Goal: Transaction & Acquisition: Book appointment/travel/reservation

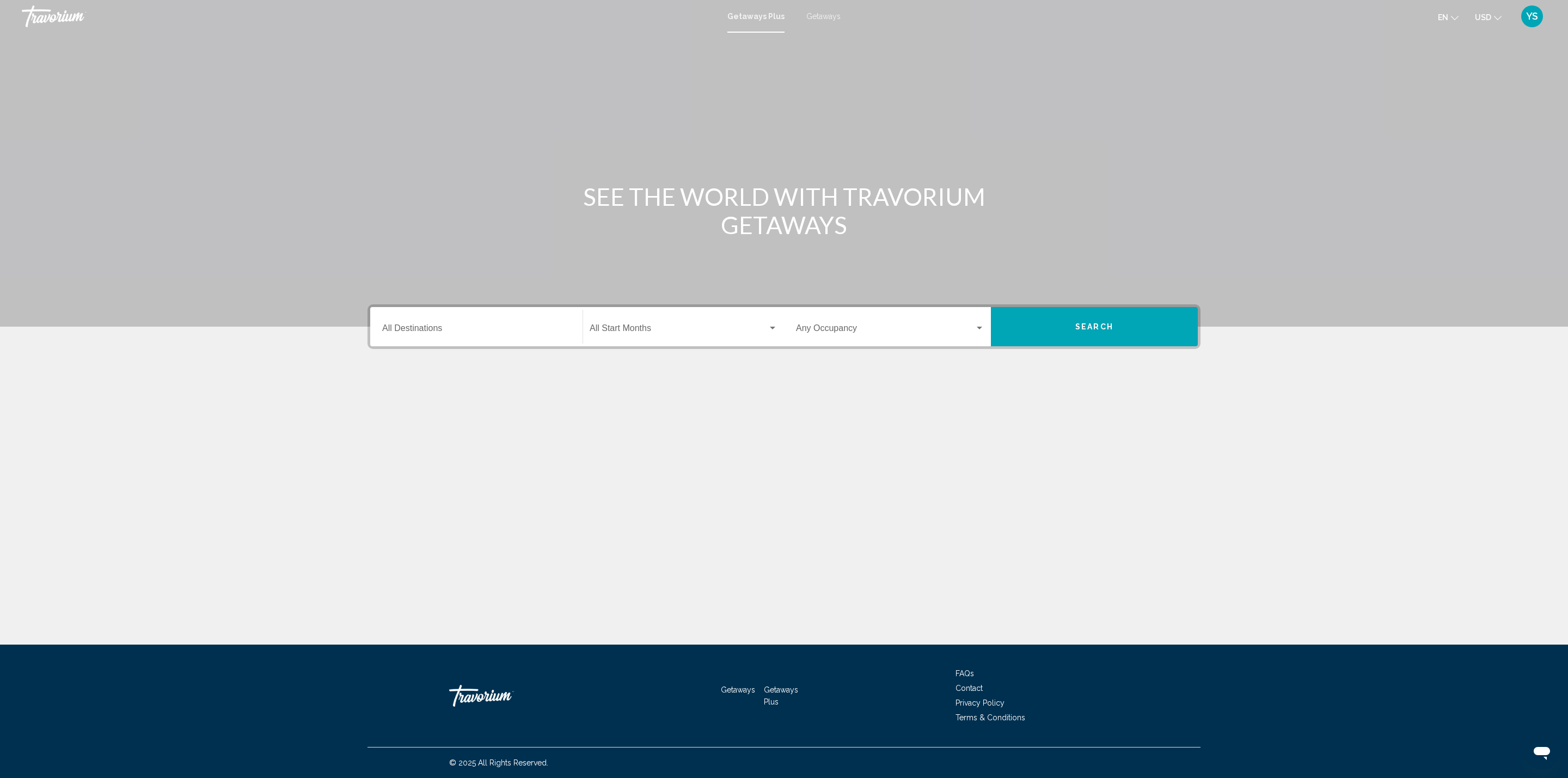
click at [479, 317] on div "Destination All Destinations" at bounding box center [476, 327] width 188 height 34
click at [390, 379] on icon "Toggle United States (31,042 units available)" at bounding box center [392, 378] width 8 height 11
click at [417, 424] on button "Arkansas (220 units available)" at bounding box center [455, 430] width 125 height 25
type input "**********"
click at [635, 322] on div "Start Month All Start Months" at bounding box center [683, 327] width 188 height 34
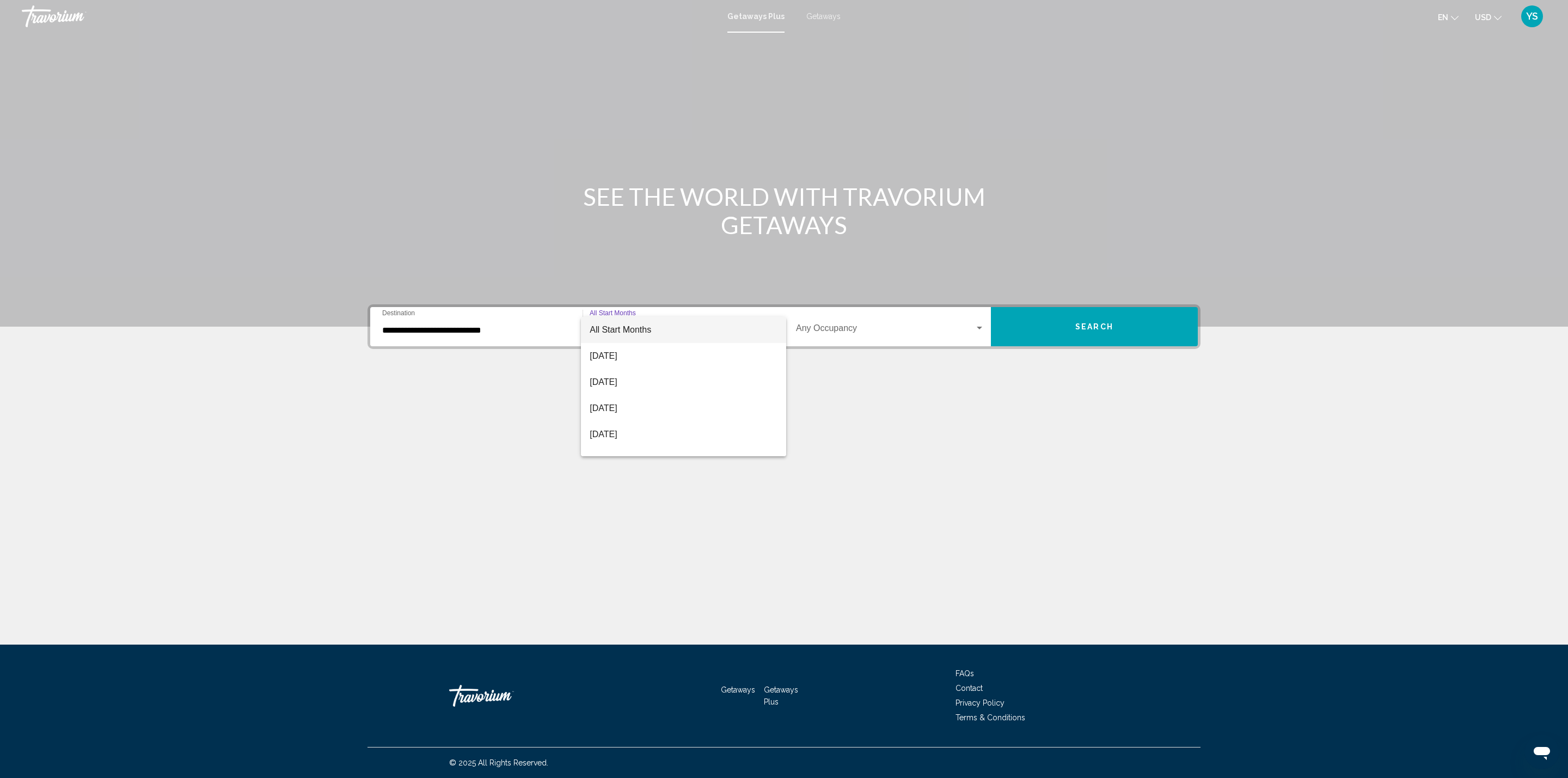
scroll to position [108, 0]
click at [675, 430] on span "[DATE]" at bounding box center [683, 430] width 188 height 26
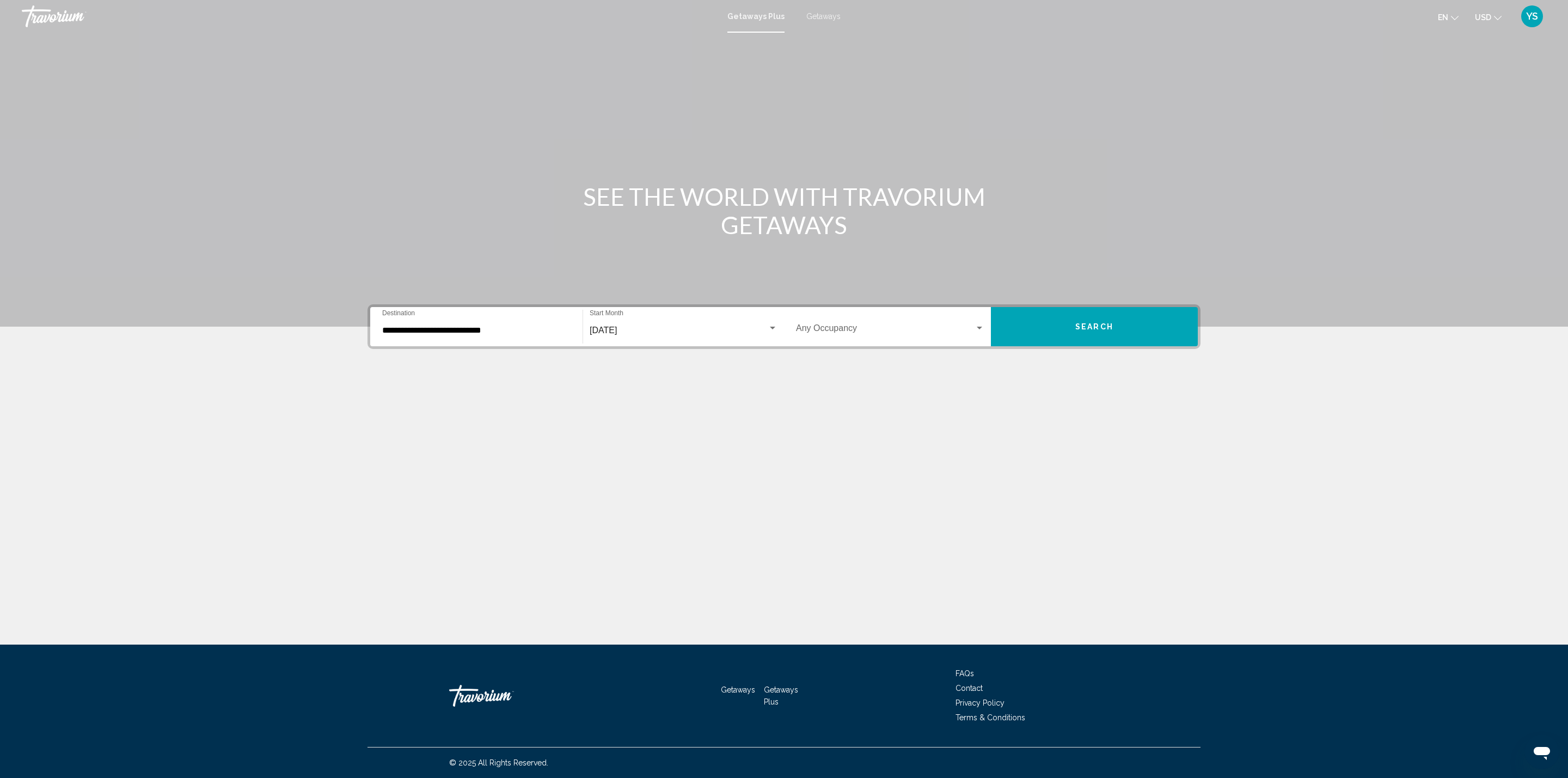
click at [858, 321] on div "Occupancy Any Occupancy" at bounding box center [890, 327] width 188 height 34
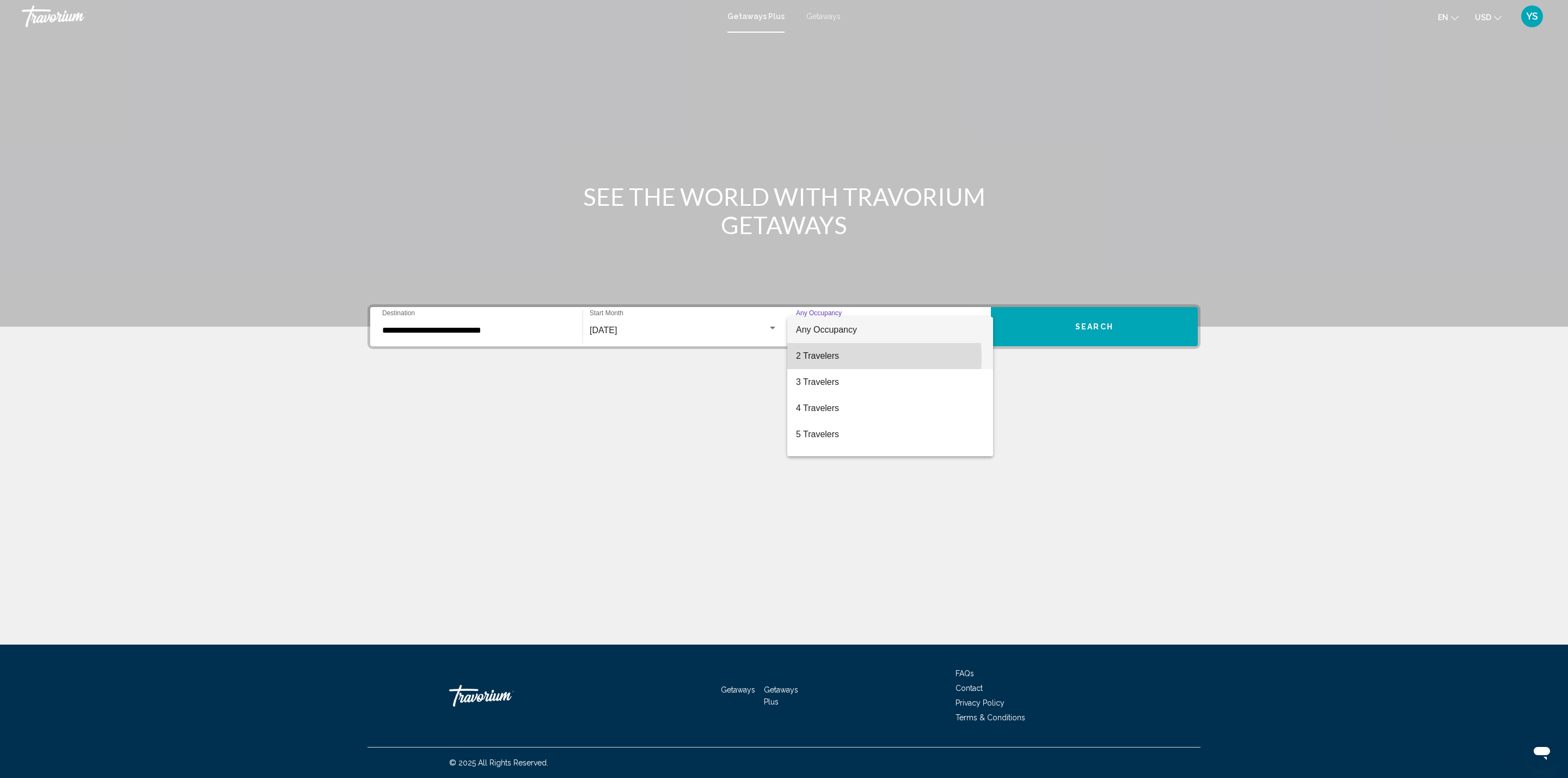
click at [833, 358] on span "2 Travelers" at bounding box center [890, 355] width 188 height 26
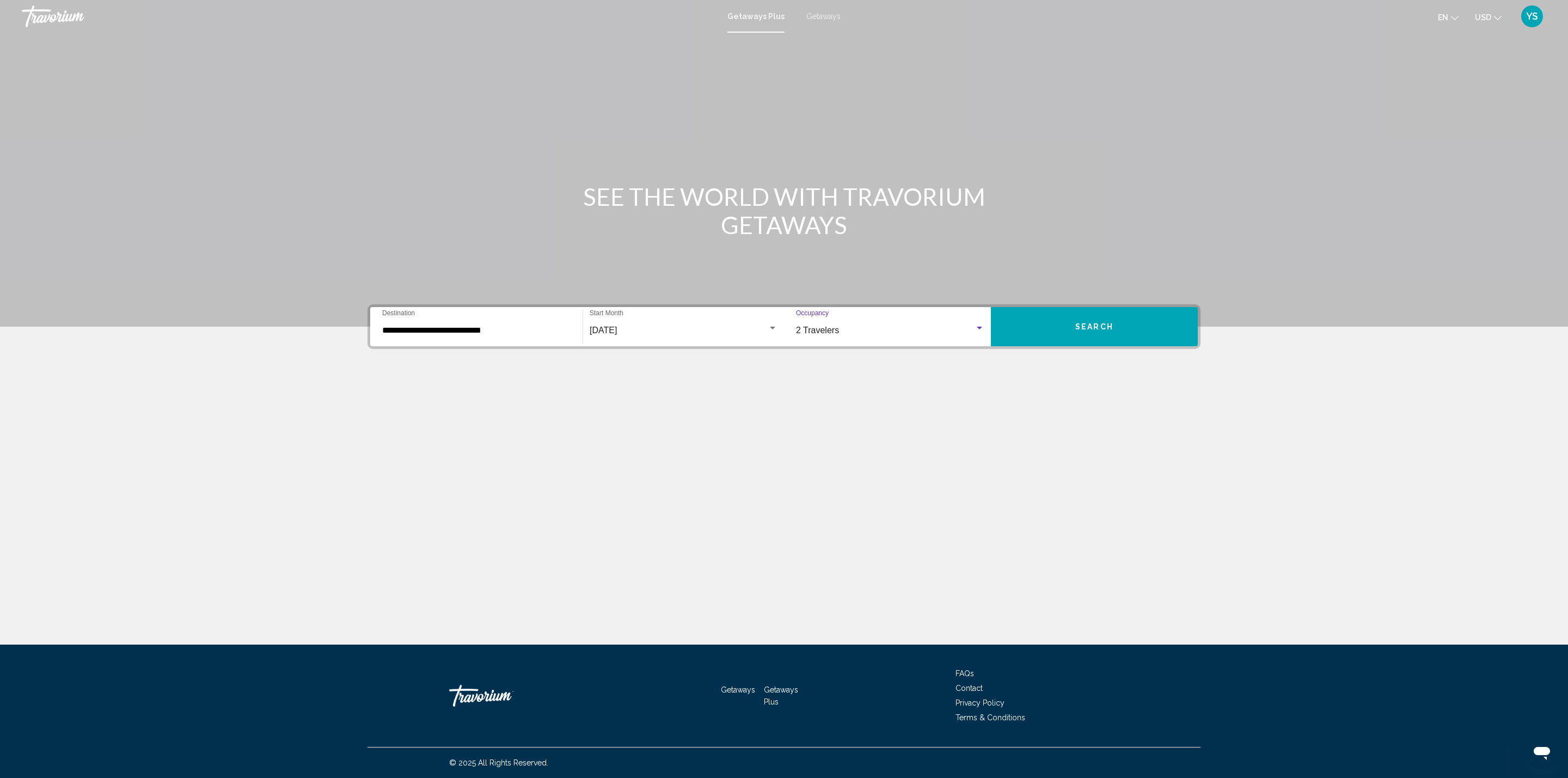
click at [1110, 338] on button "Search" at bounding box center [1094, 327] width 207 height 39
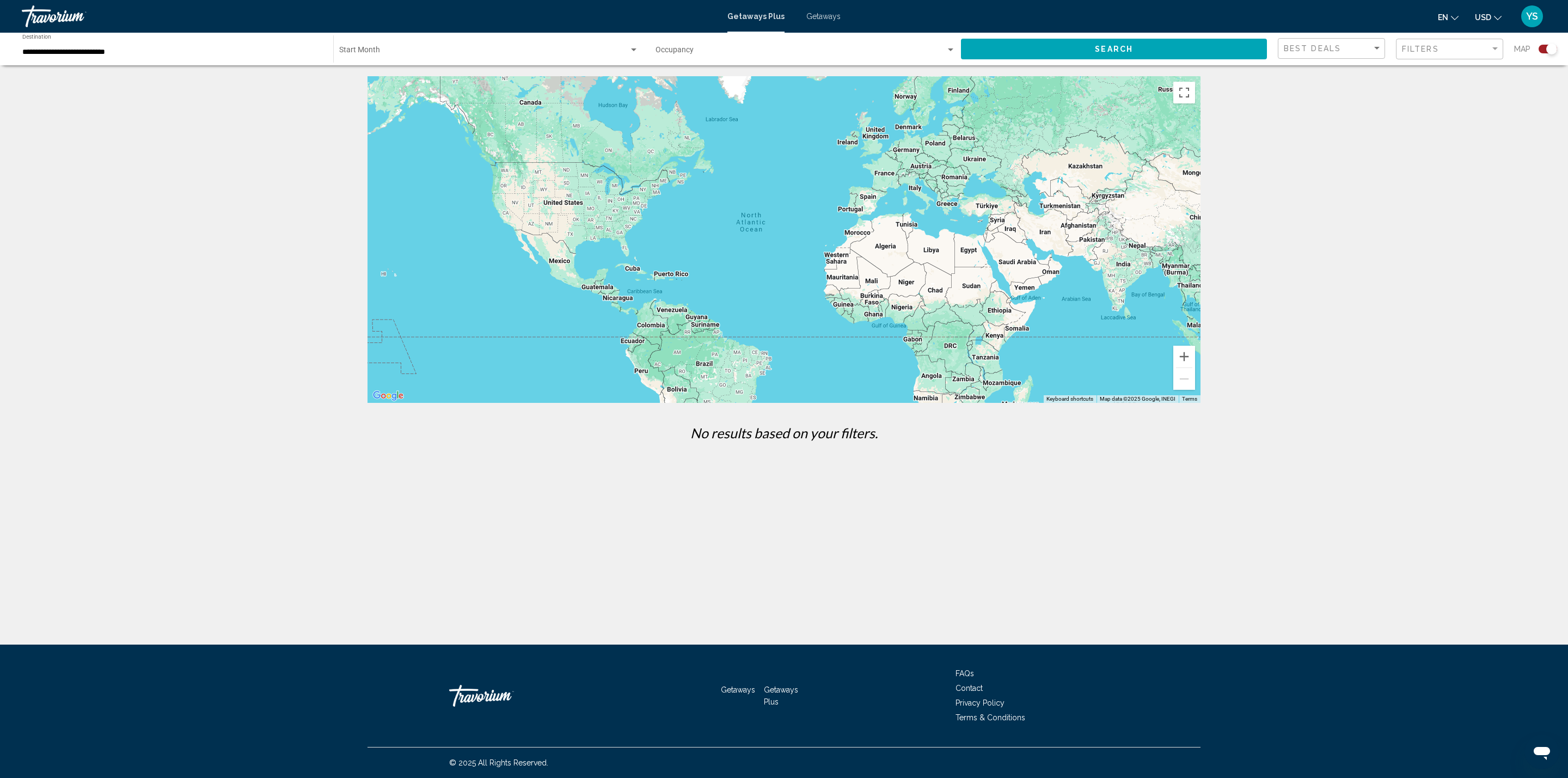
click at [1438, 42] on div "Filters" at bounding box center [1450, 49] width 98 height 20
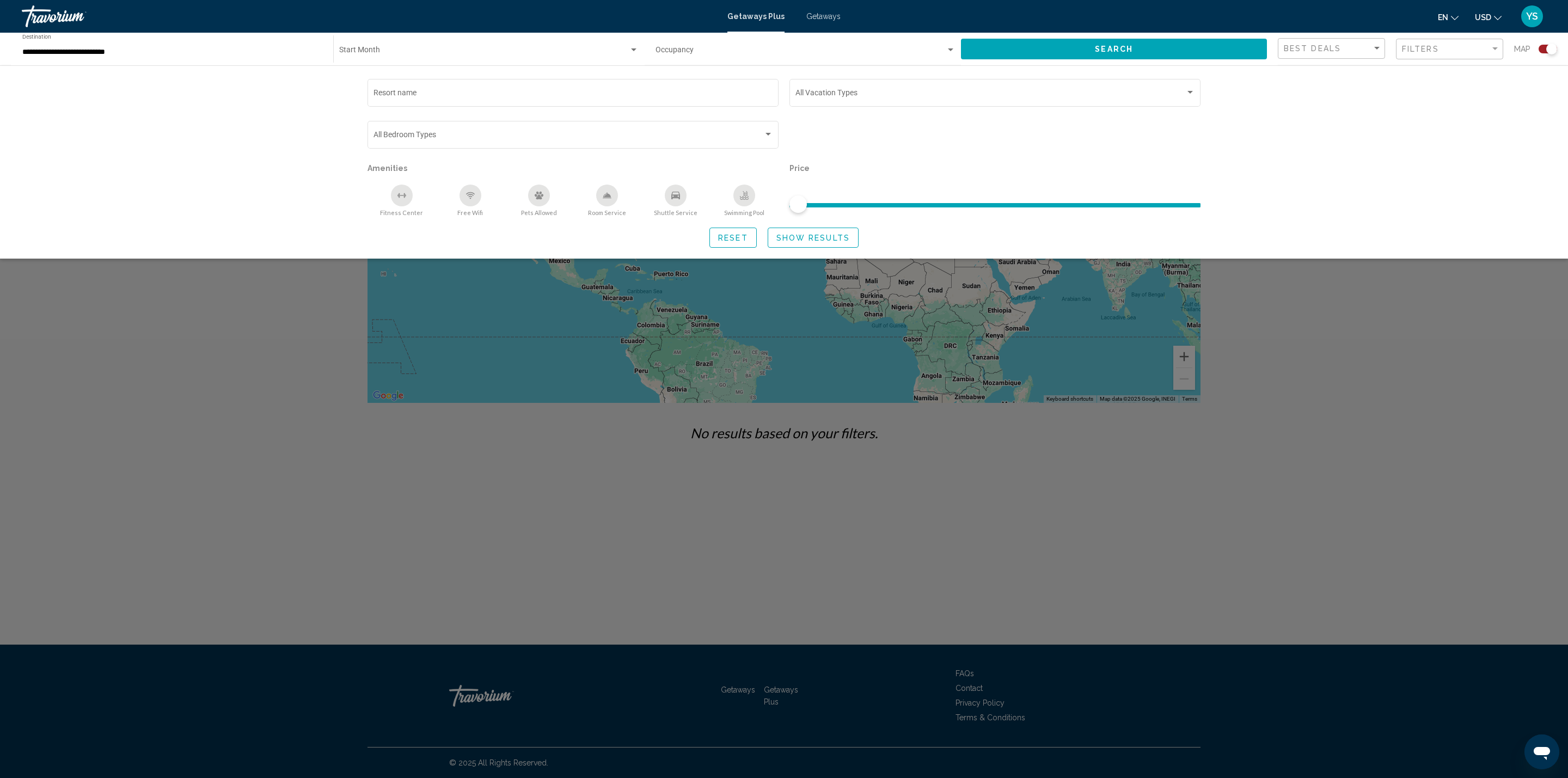
click at [536, 202] on div "Pets Allowed" at bounding box center [539, 195] width 21 height 22
click at [800, 238] on span "Show Results" at bounding box center [813, 238] width 73 height 9
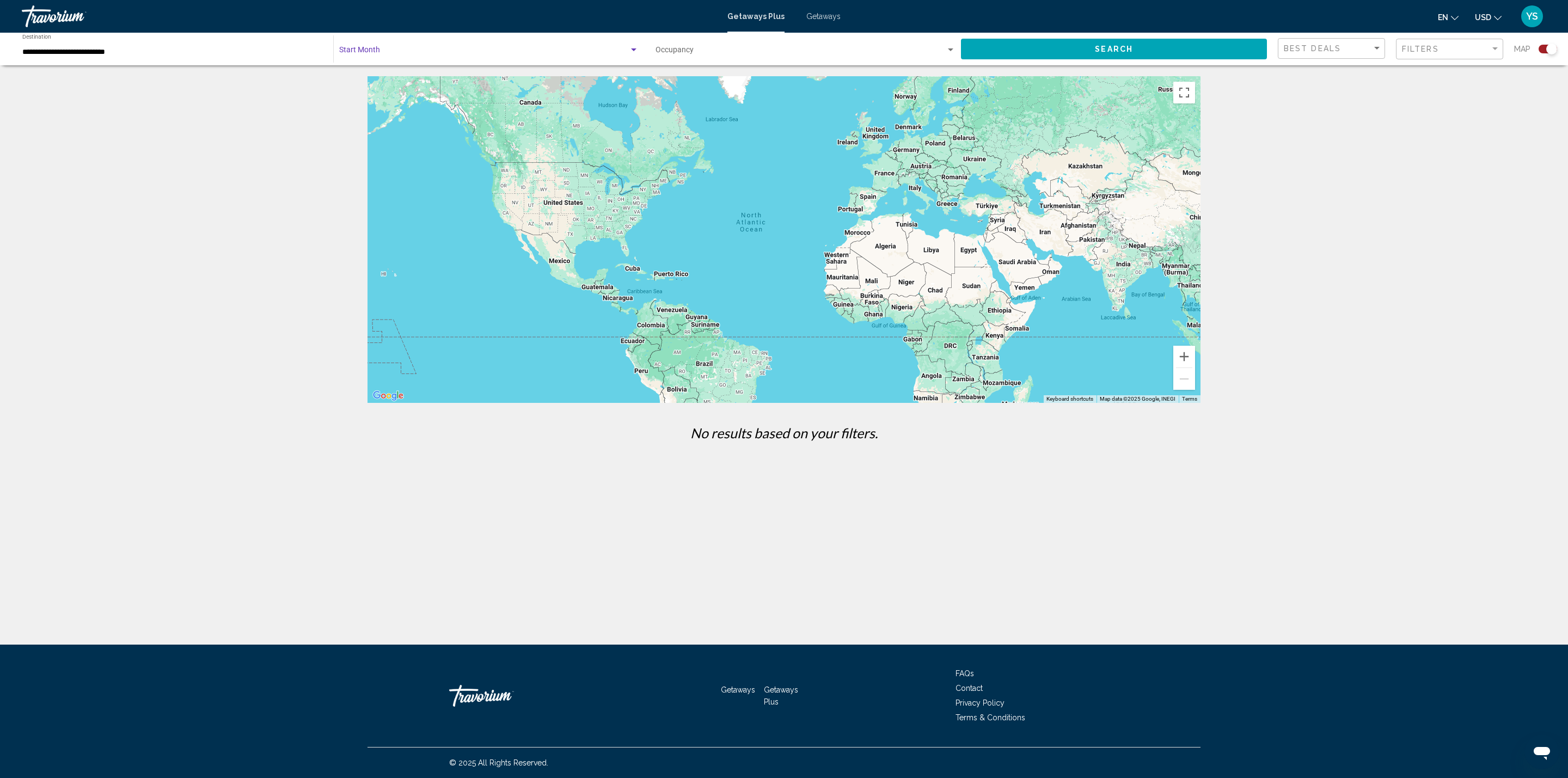
click at [367, 52] on span "Search widget" at bounding box center [484, 52] width 290 height 9
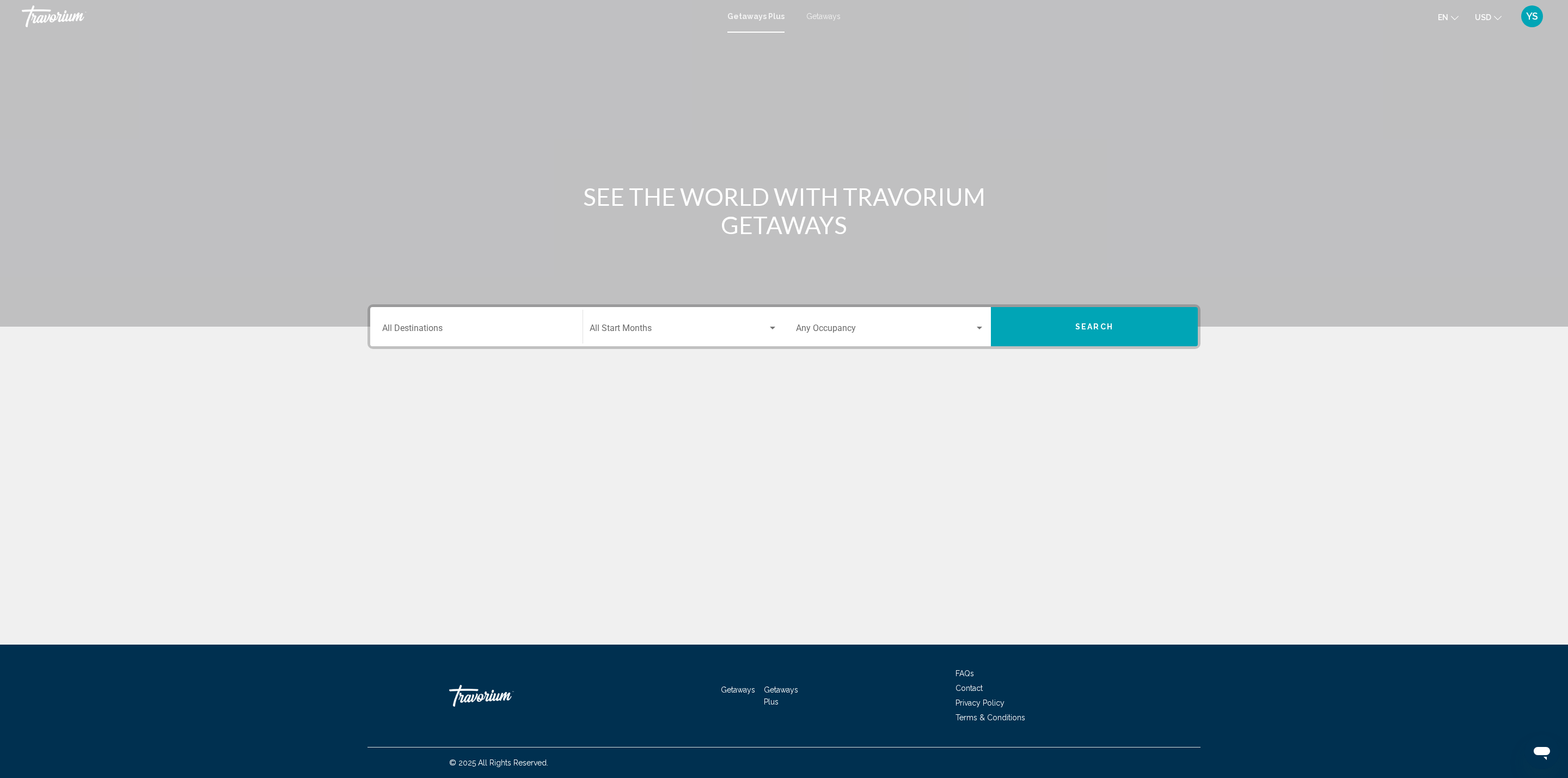
click at [408, 320] on div "Destination All Destinations" at bounding box center [476, 327] width 188 height 34
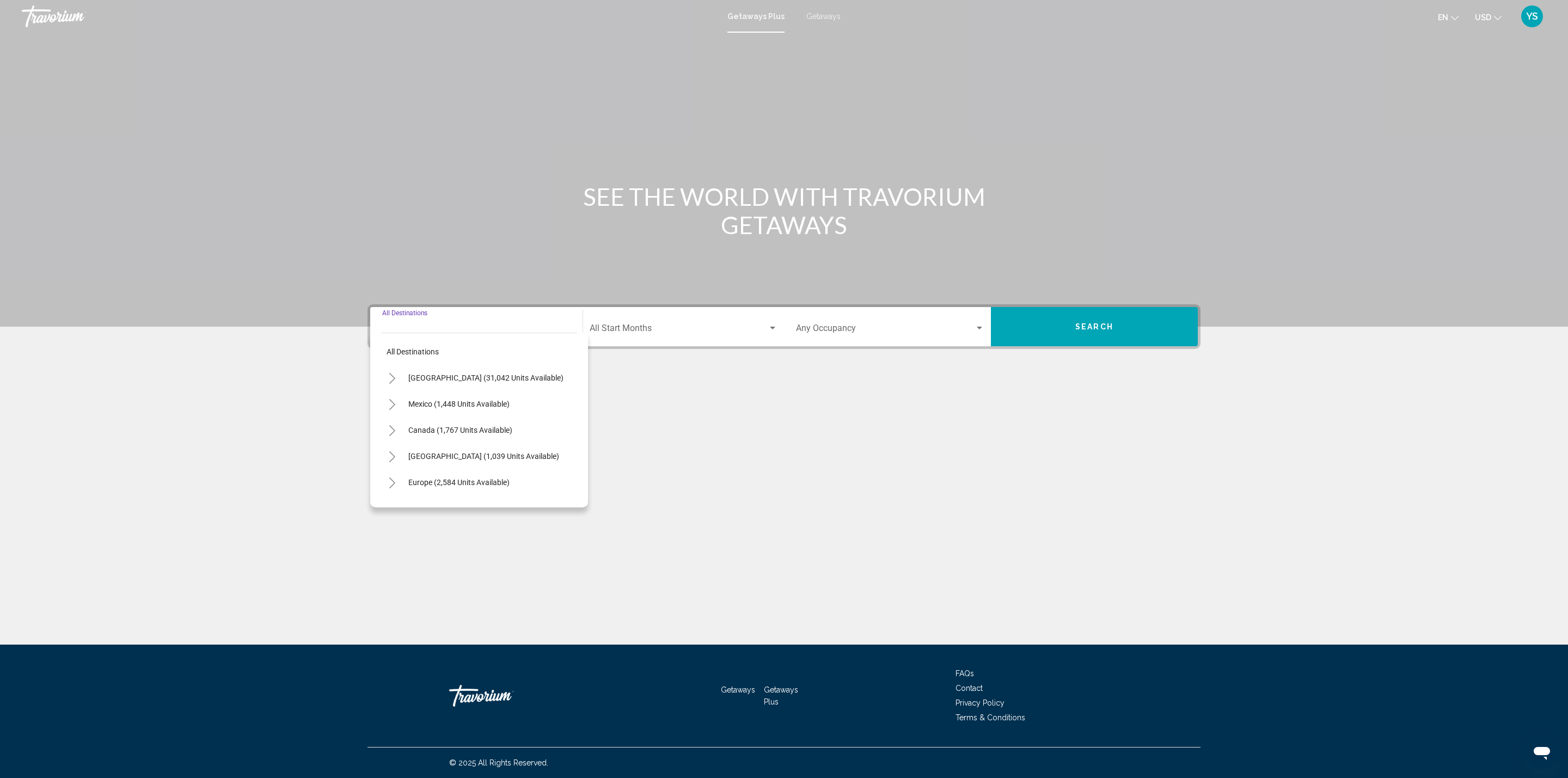
click at [388, 376] on icon "Toggle United States (31,042 units available)" at bounding box center [392, 378] width 8 height 11
click at [420, 433] on span "Arkansas (220 units available)" at bounding box center [451, 430] width 109 height 9
type input "**********"
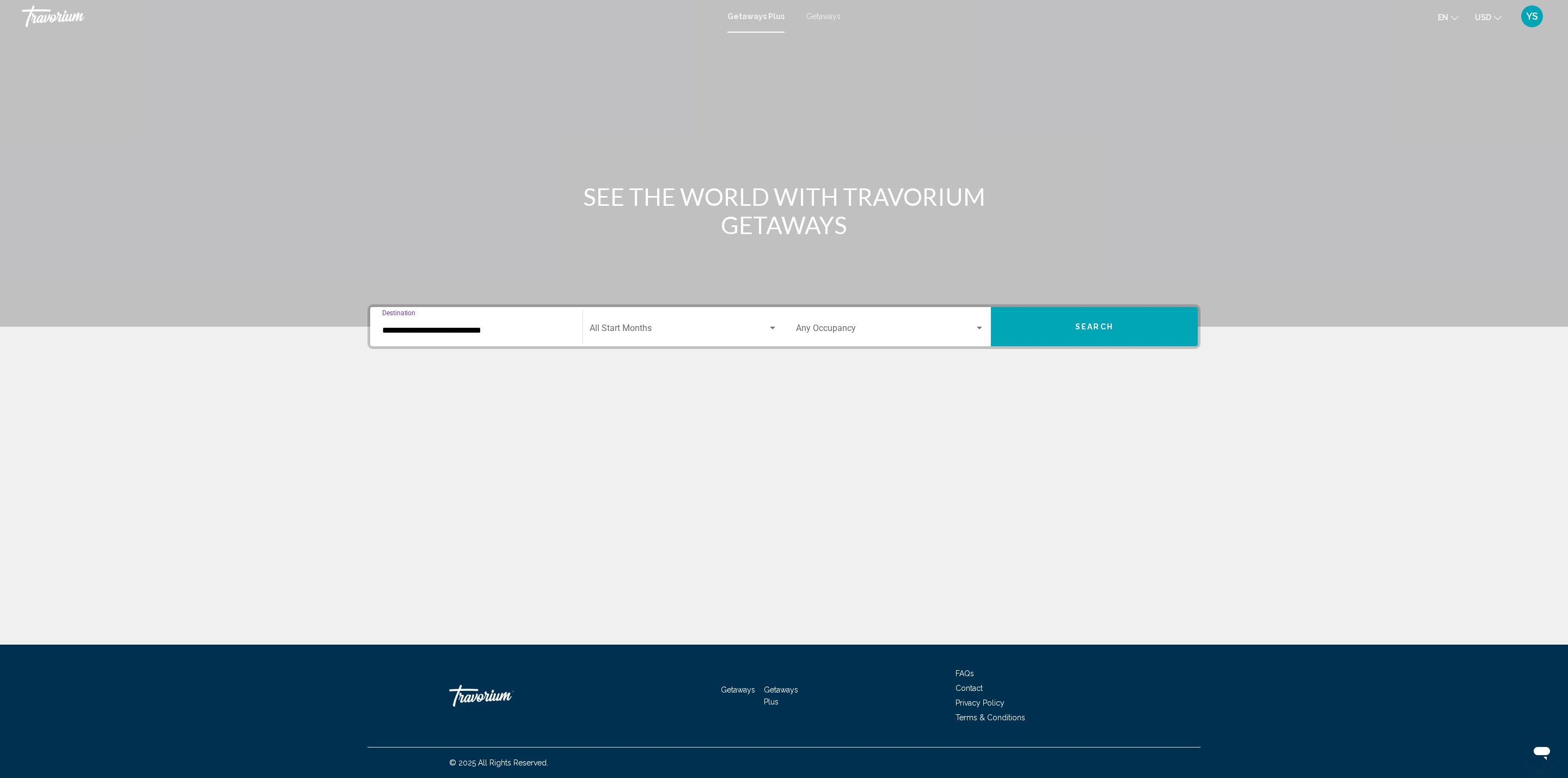
click at [873, 321] on div "Occupancy Any Occupancy" at bounding box center [890, 327] width 188 height 34
click at [851, 400] on span "4 Travelers" at bounding box center [890, 408] width 188 height 26
click at [1062, 347] on div "**********" at bounding box center [783, 326] width 833 height 45
click at [1062, 335] on button "Search" at bounding box center [1094, 327] width 207 height 39
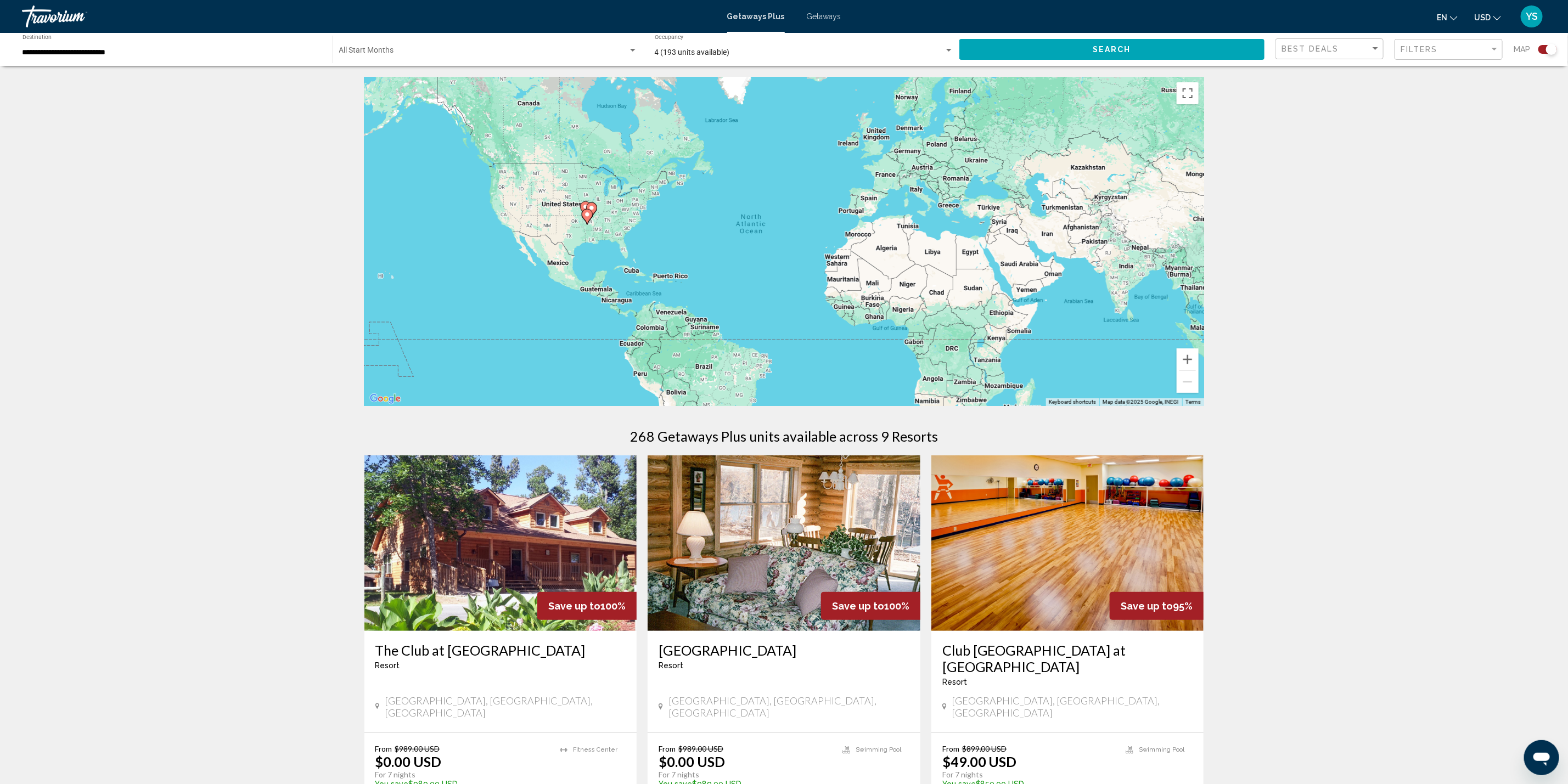
click at [1416, 40] on div "Filters" at bounding box center [1449, 50] width 99 height 20
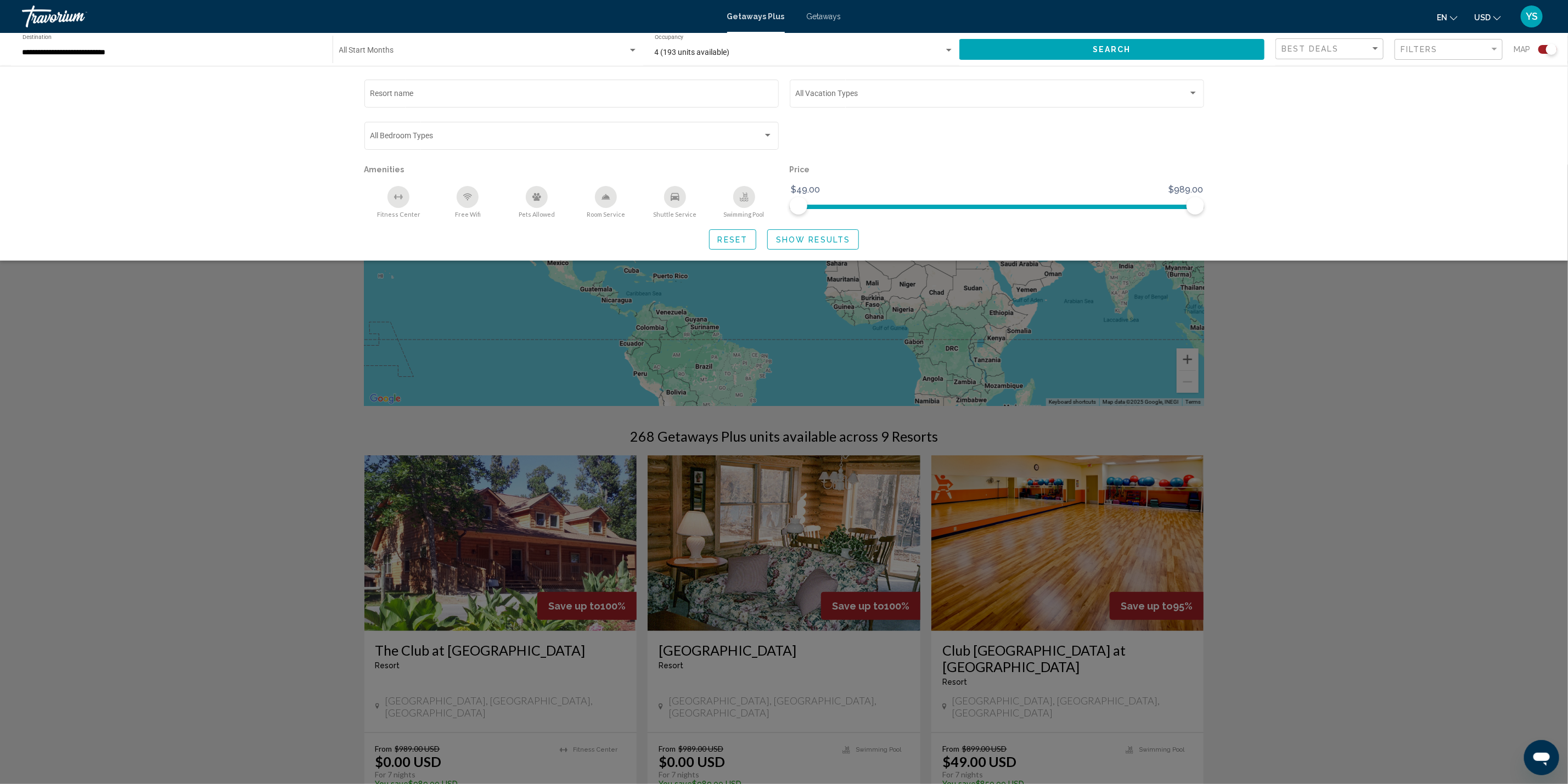
click at [530, 198] on div "Pets Allowed" at bounding box center [537, 197] width 22 height 22
click at [843, 241] on span "Show Results" at bounding box center [813, 240] width 74 height 9
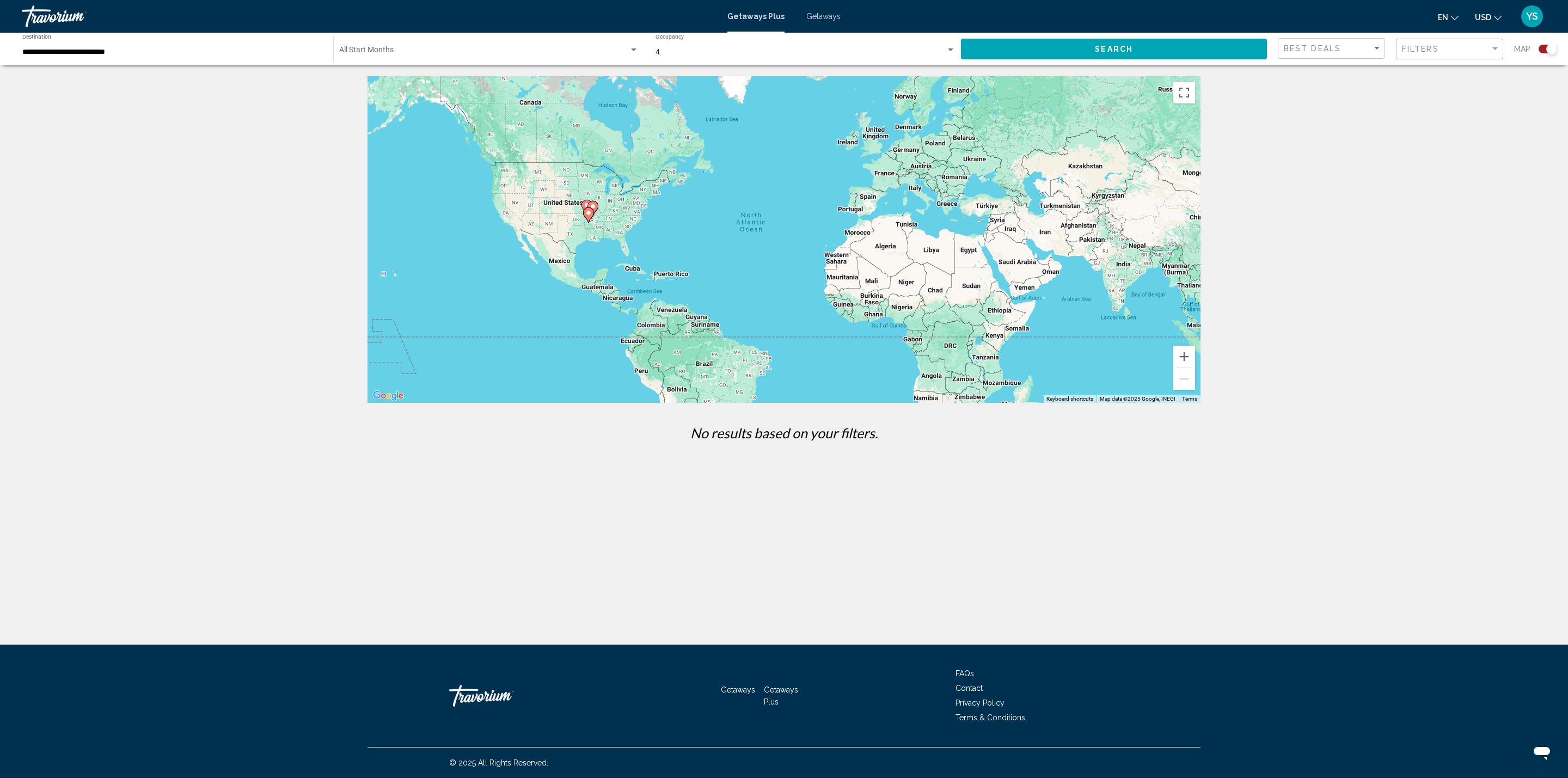
click at [814, 15] on span "Getaways" at bounding box center [823, 16] width 34 height 9
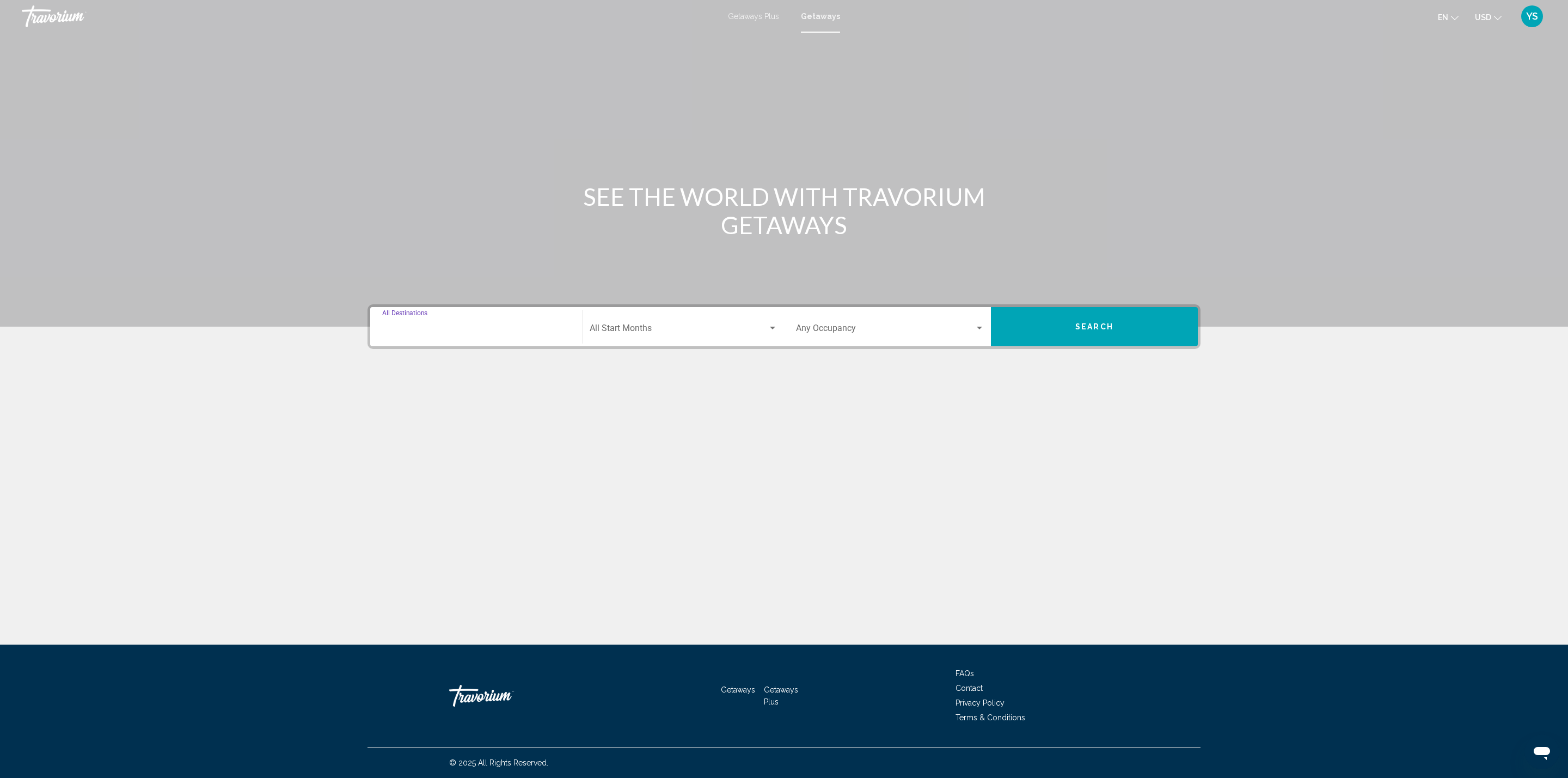
click at [415, 327] on input "Destination All Destinations" at bounding box center [476, 330] width 188 height 9
click at [392, 374] on icon "Toggle United States (334,302 units available)" at bounding box center [392, 378] width 8 height 11
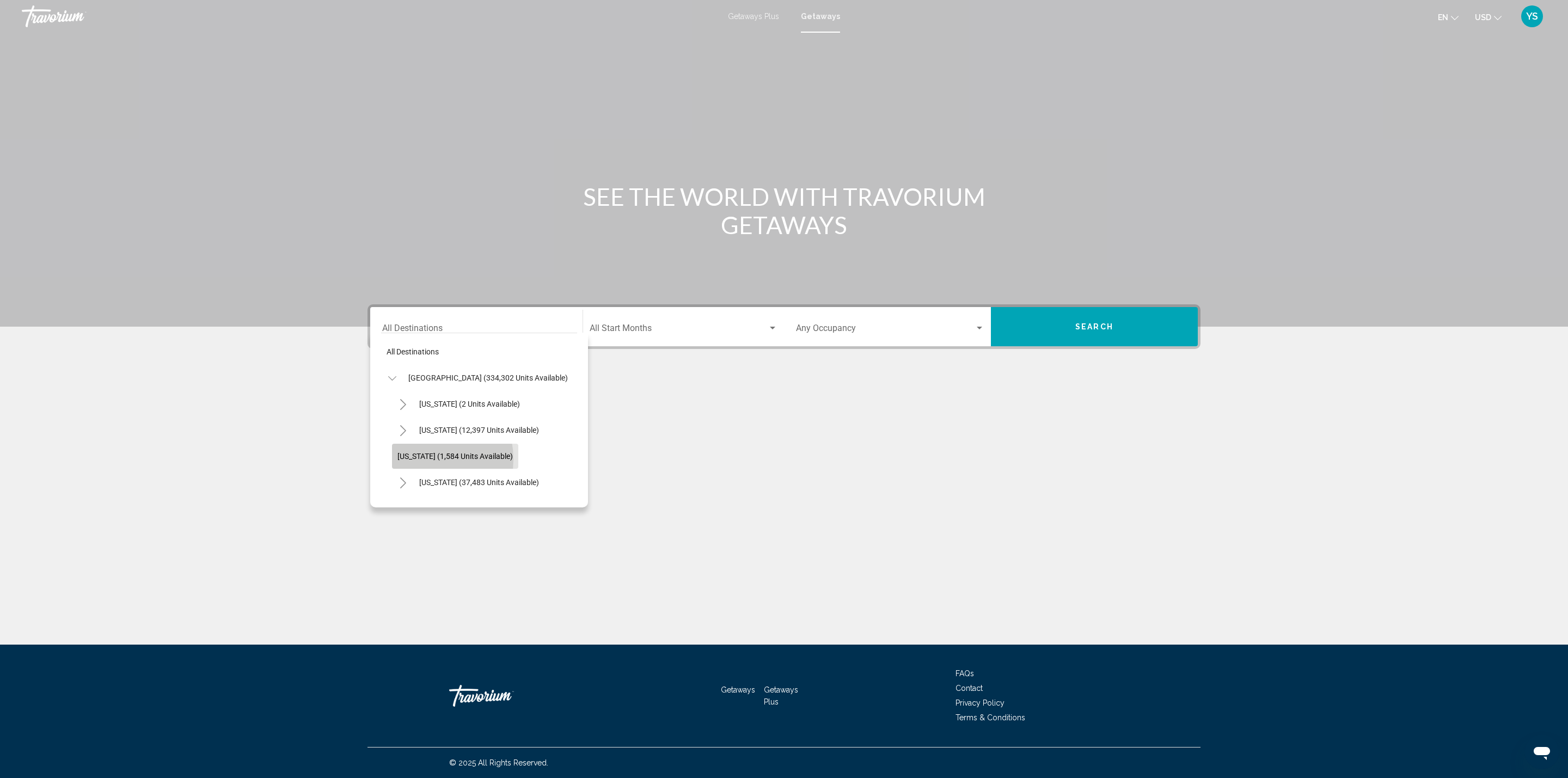
click at [415, 460] on span "[US_STATE] (1,584 units available)" at bounding box center [455, 457] width 116 height 9
type input "**********"
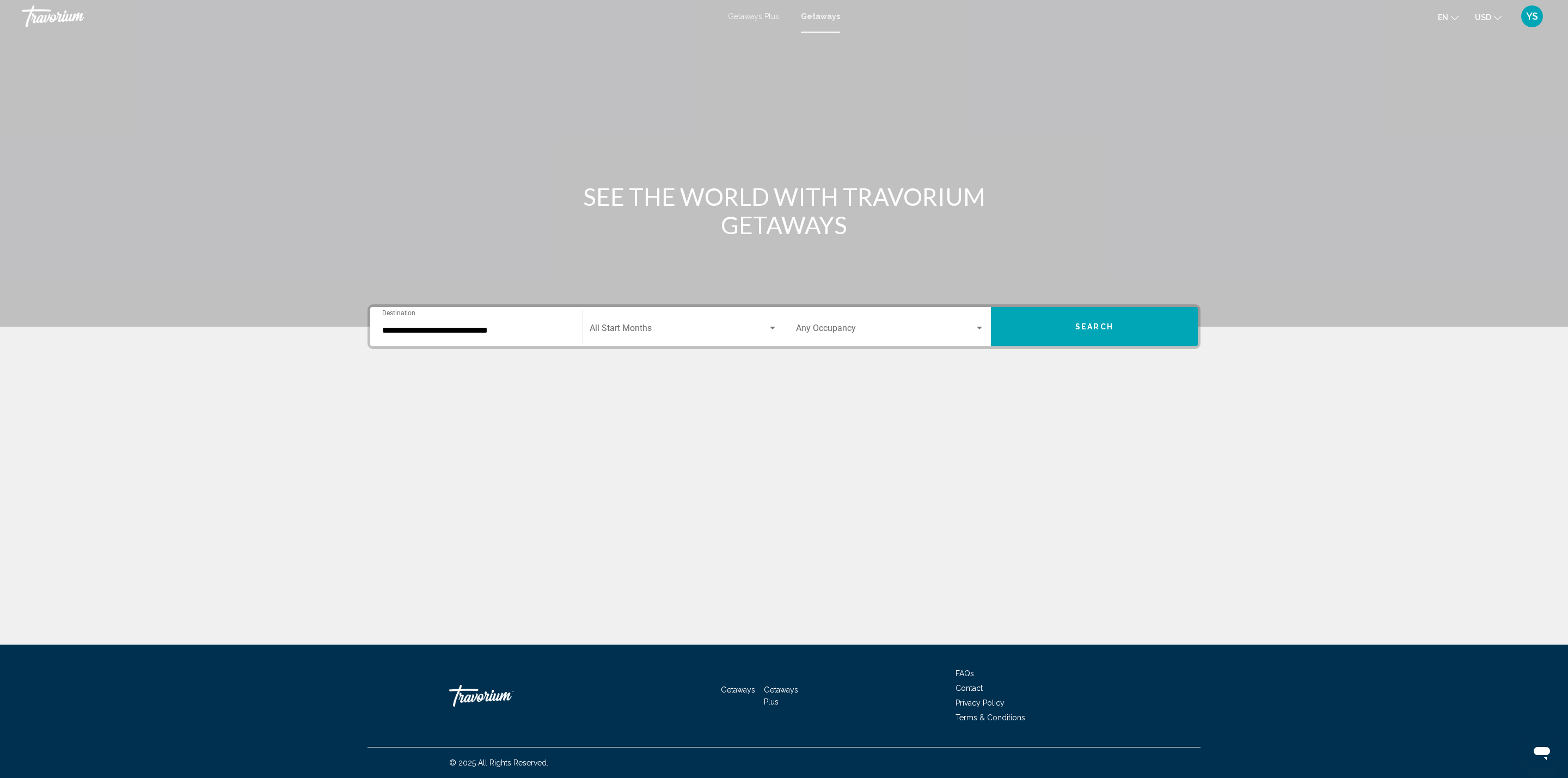
click at [831, 324] on div "Occupancy Any Occupancy" at bounding box center [890, 327] width 188 height 34
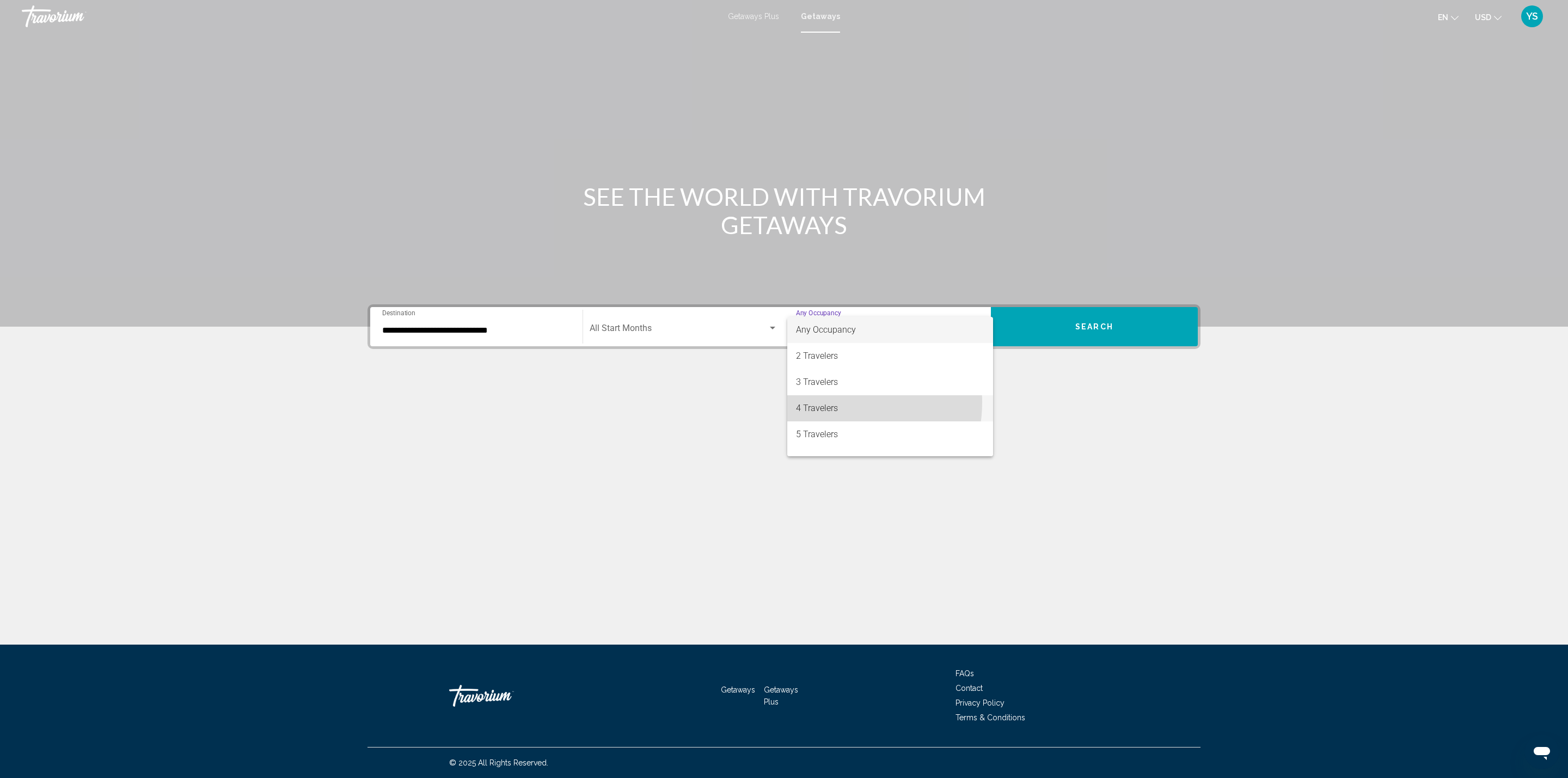
click at [836, 402] on span "4 Travelers" at bounding box center [890, 408] width 188 height 26
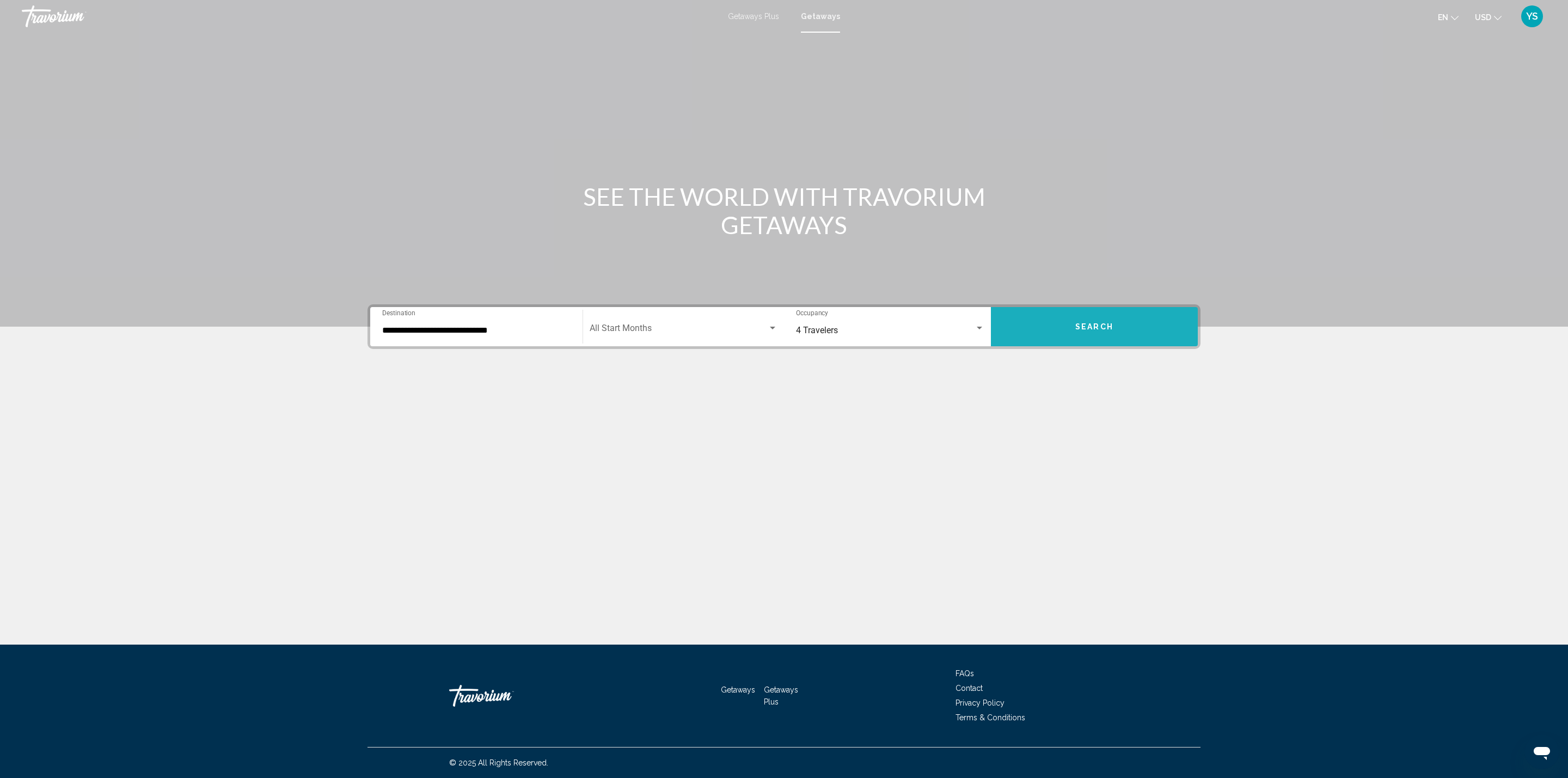
click at [1069, 334] on button "Search" at bounding box center [1094, 327] width 207 height 39
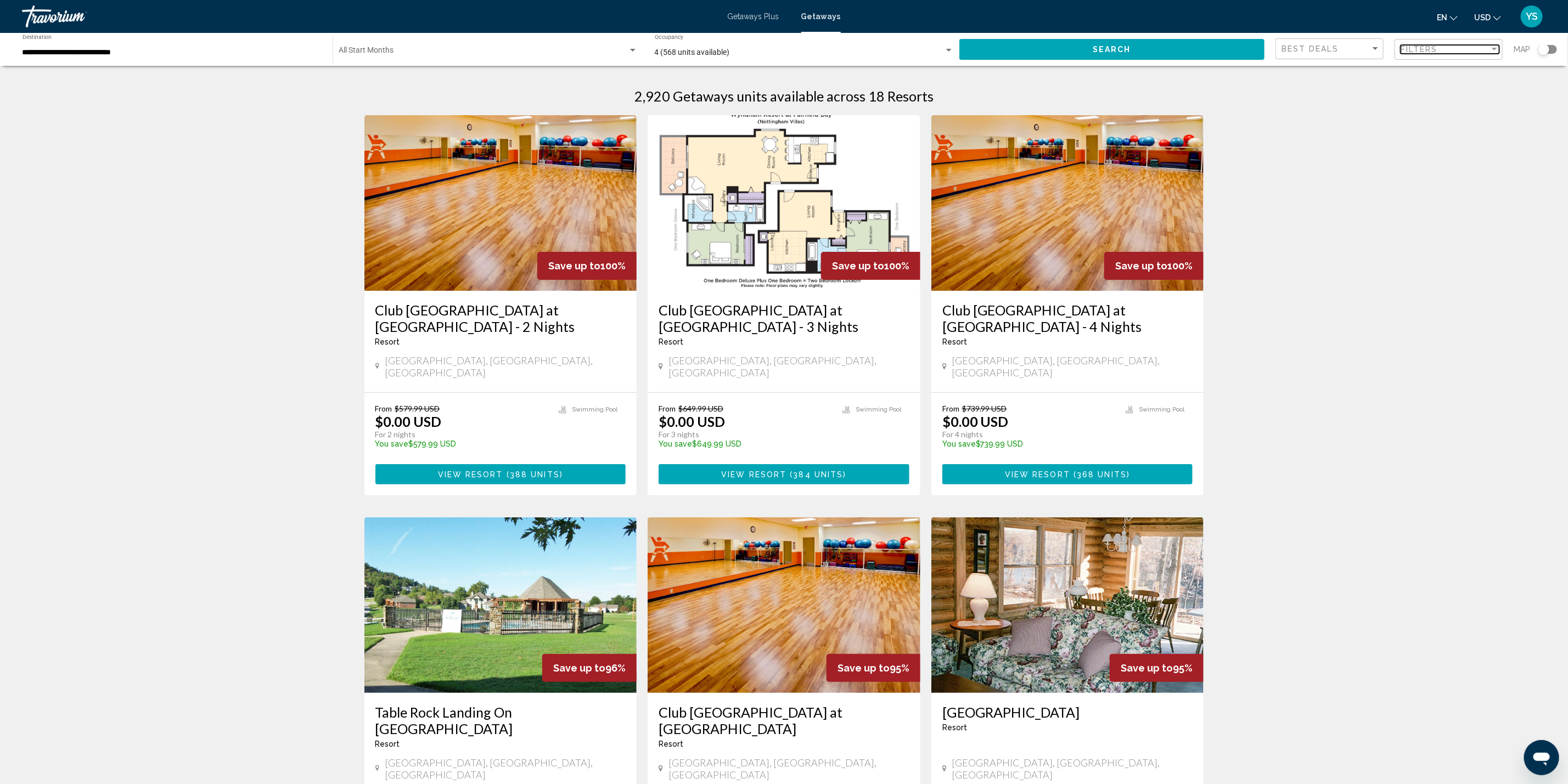
click at [1458, 49] on div "Filters" at bounding box center [1444, 50] width 89 height 9
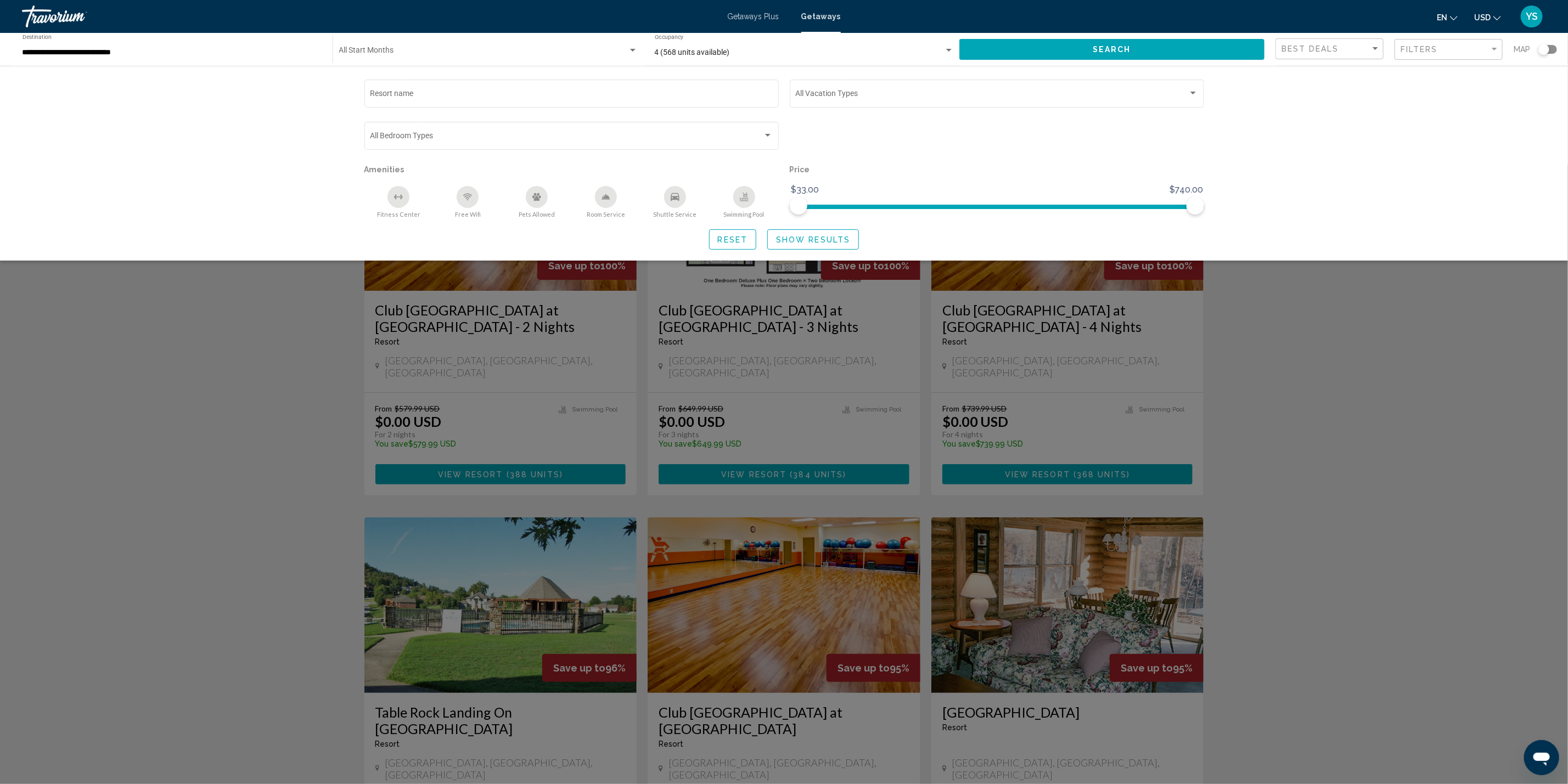
click at [539, 196] on icon "Pets Allowed" at bounding box center [537, 197] width 9 height 9
click at [802, 237] on span "Show Results" at bounding box center [813, 240] width 74 height 9
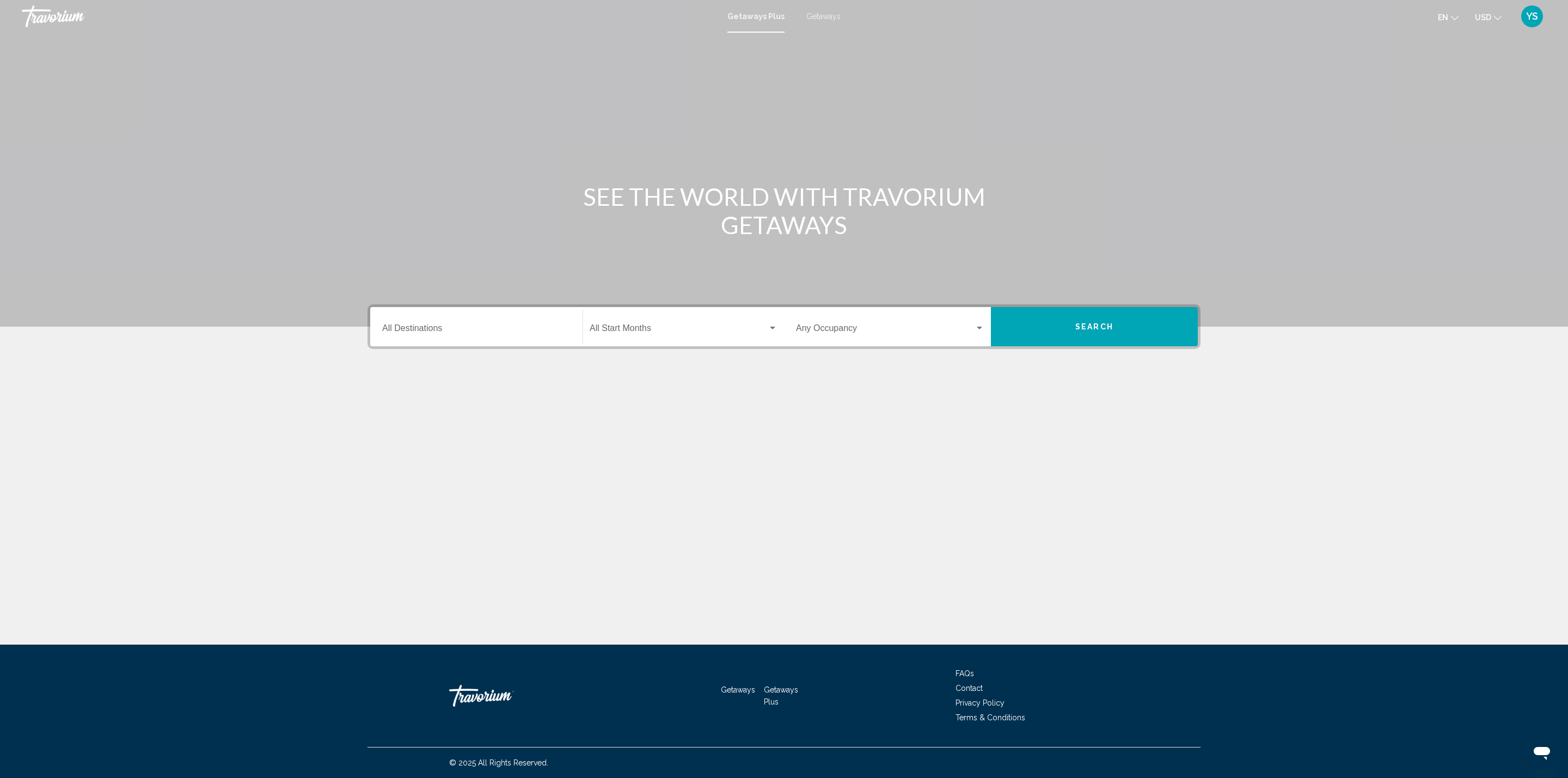
click at [811, 12] on span "Getaways" at bounding box center [823, 16] width 34 height 9
click at [434, 330] on input "Destination All Destinations" at bounding box center [476, 330] width 188 height 9
click at [393, 378] on icon "Toggle United States (334,302 units available)" at bounding box center [392, 378] width 8 height 11
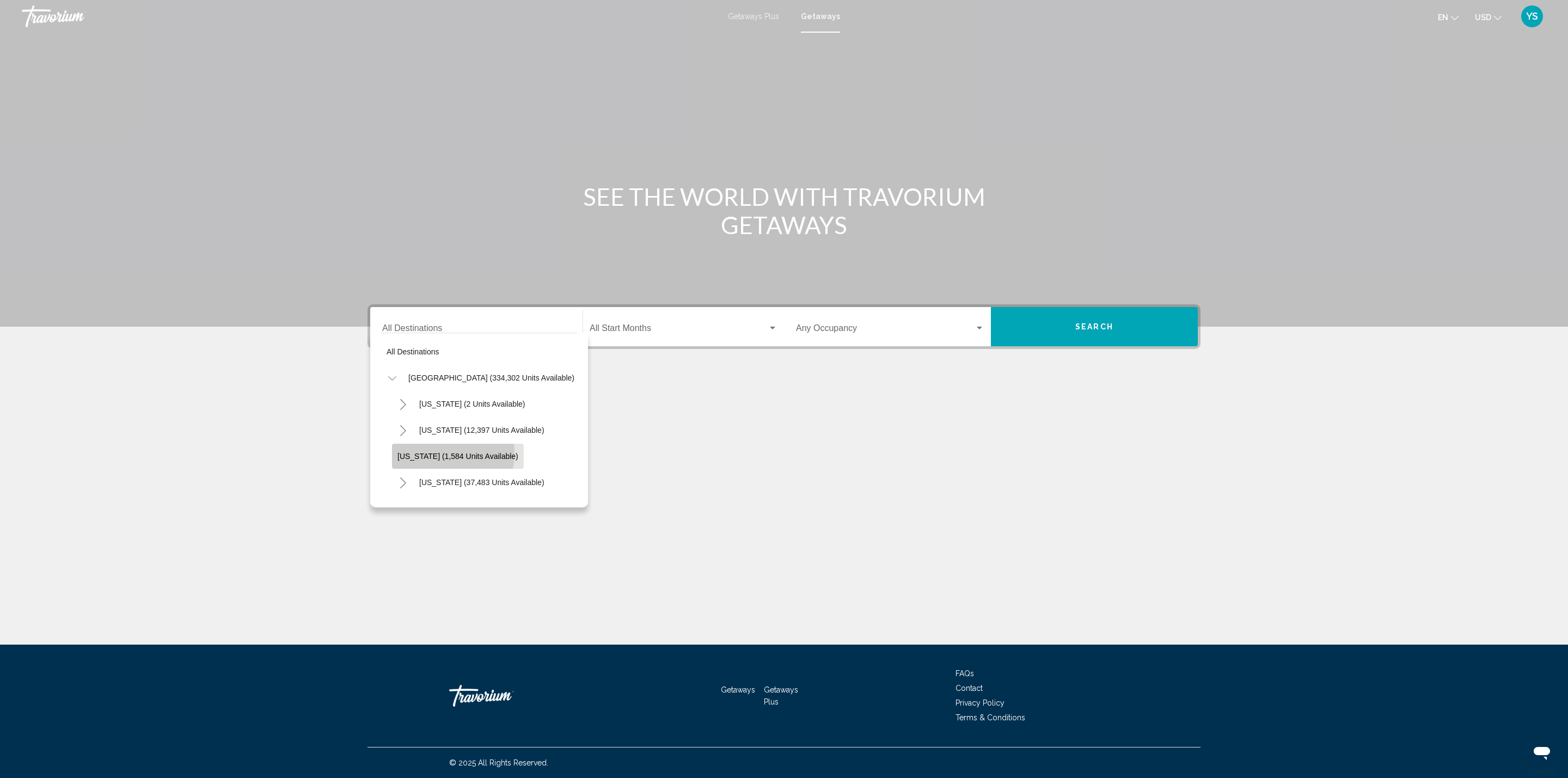
click at [419, 452] on span "[US_STATE] (1,584 units available)" at bounding box center [457, 457] width 121 height 9
type input "**********"
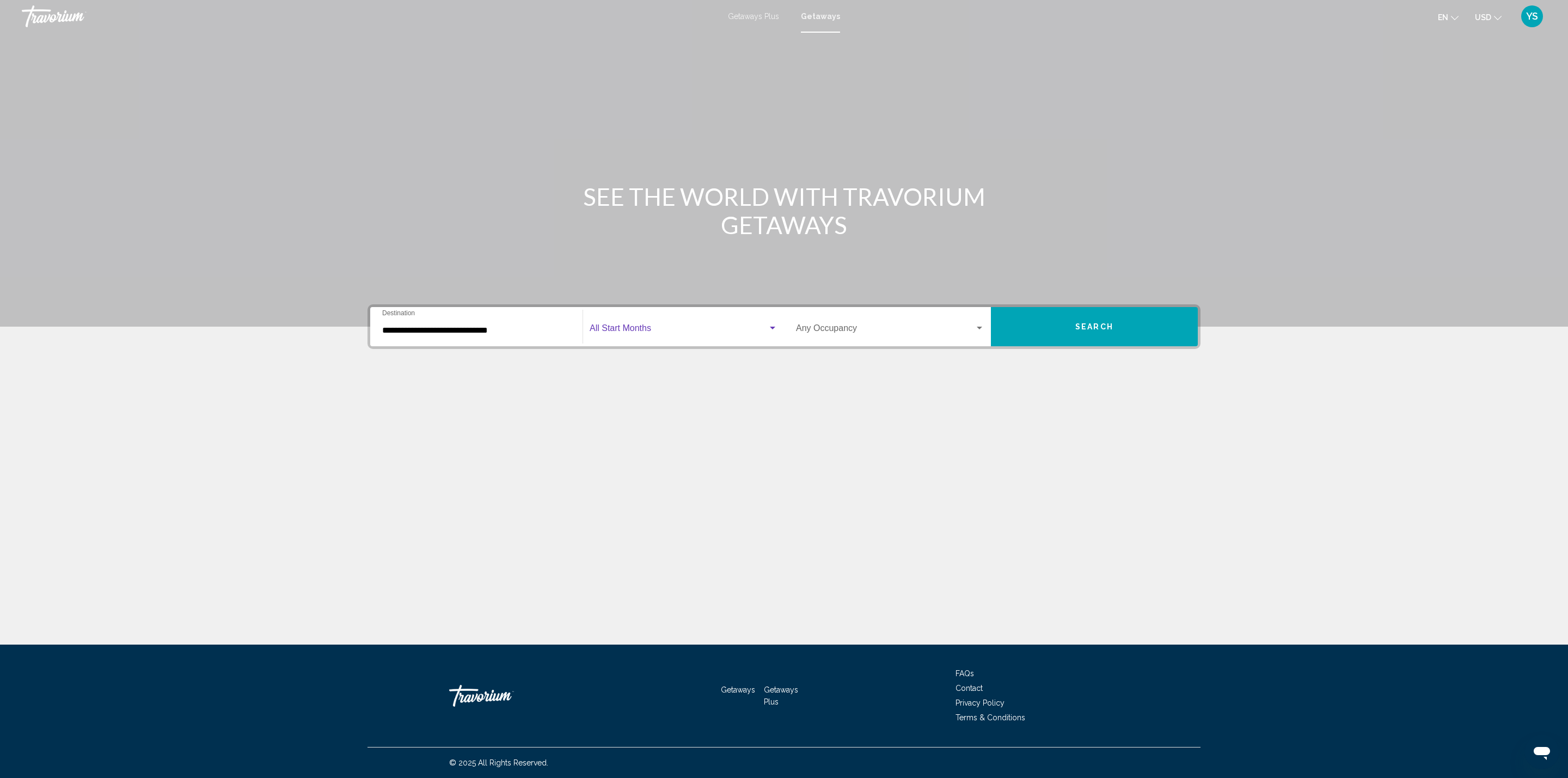
click at [631, 327] on span "Search widget" at bounding box center [678, 330] width 178 height 9
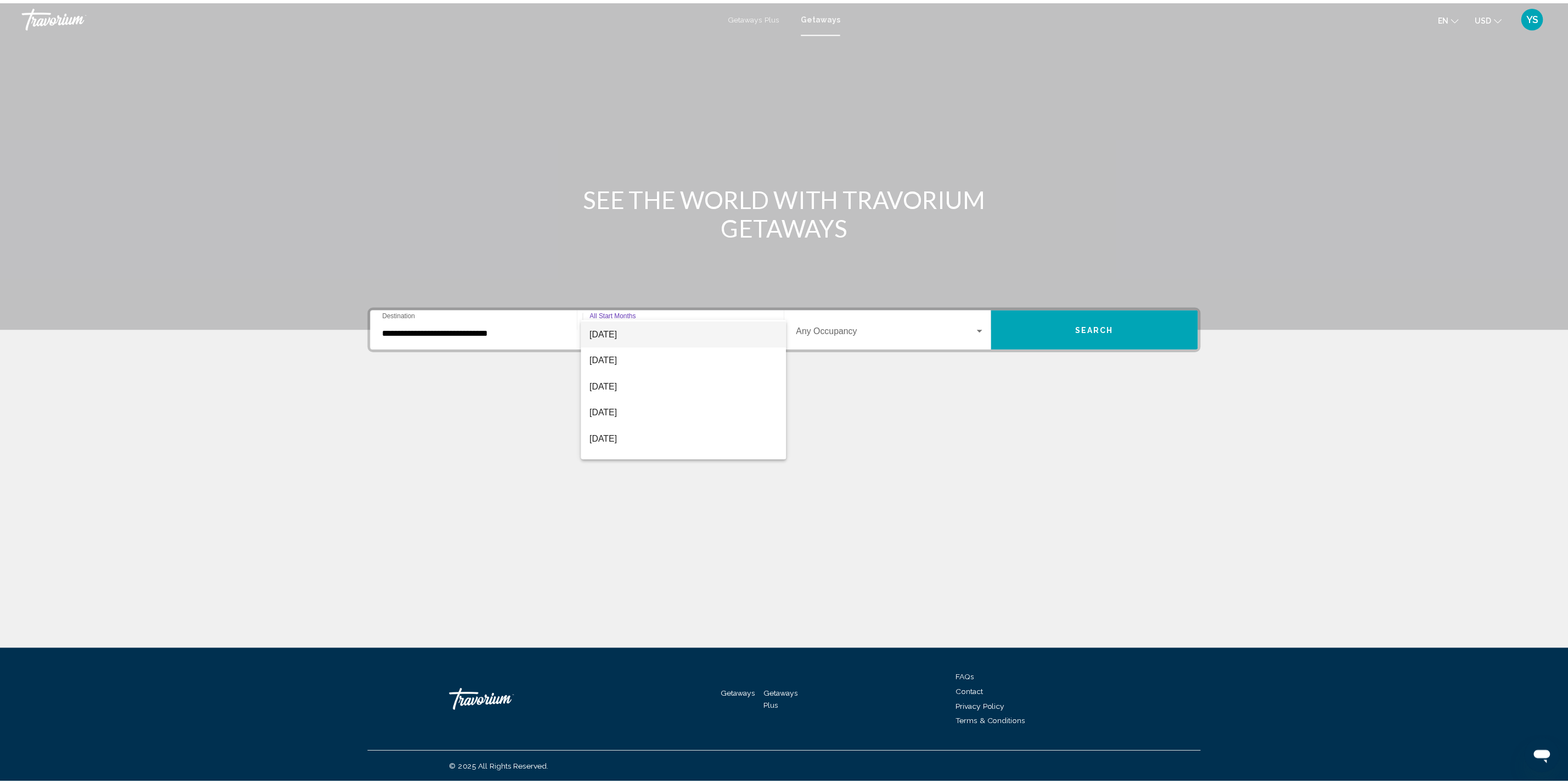
scroll to position [82, 0]
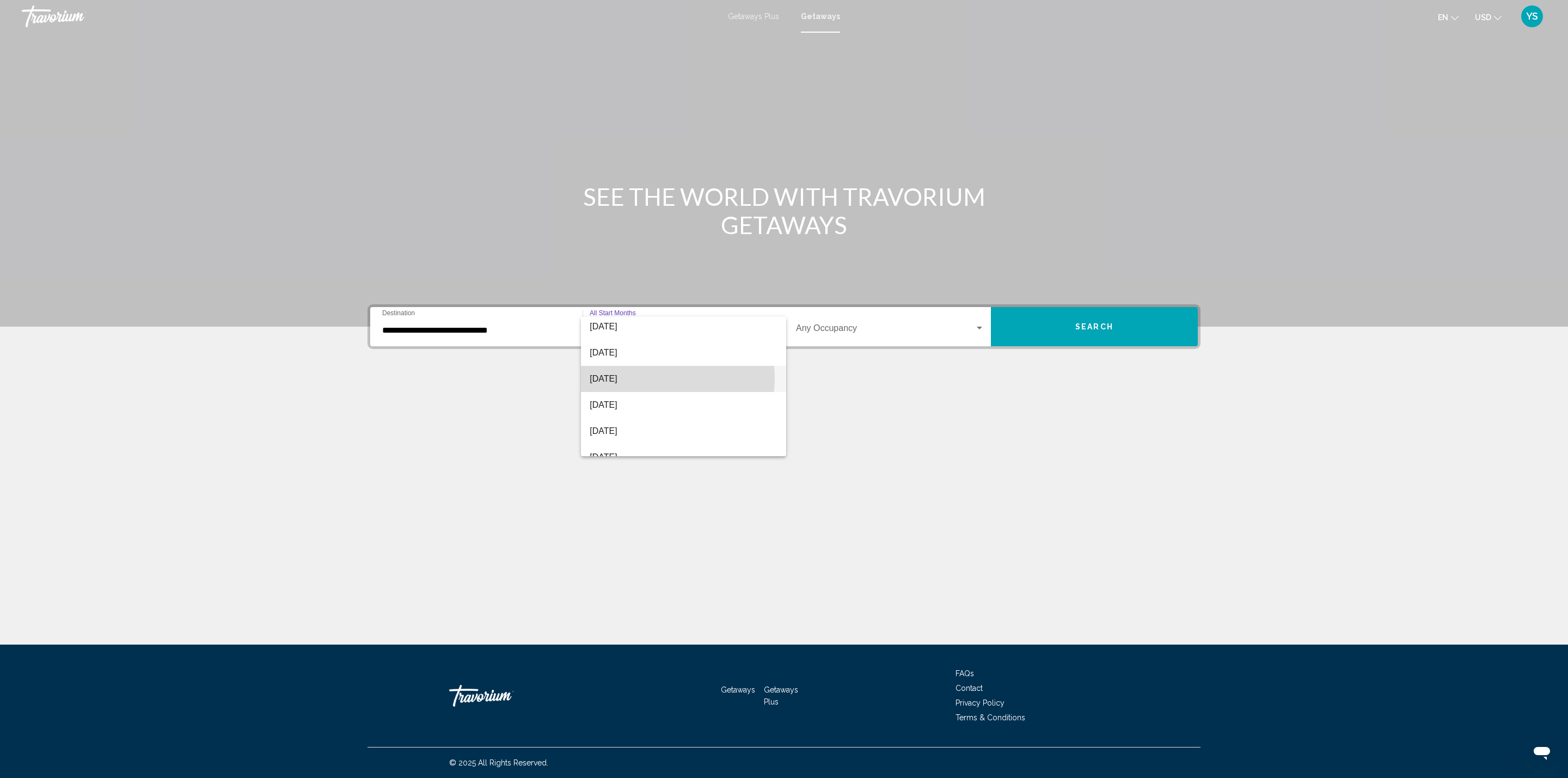
click at [628, 378] on span "[DATE]" at bounding box center [683, 379] width 188 height 26
click at [897, 320] on div "Occupancy Any Occupancy" at bounding box center [890, 327] width 188 height 34
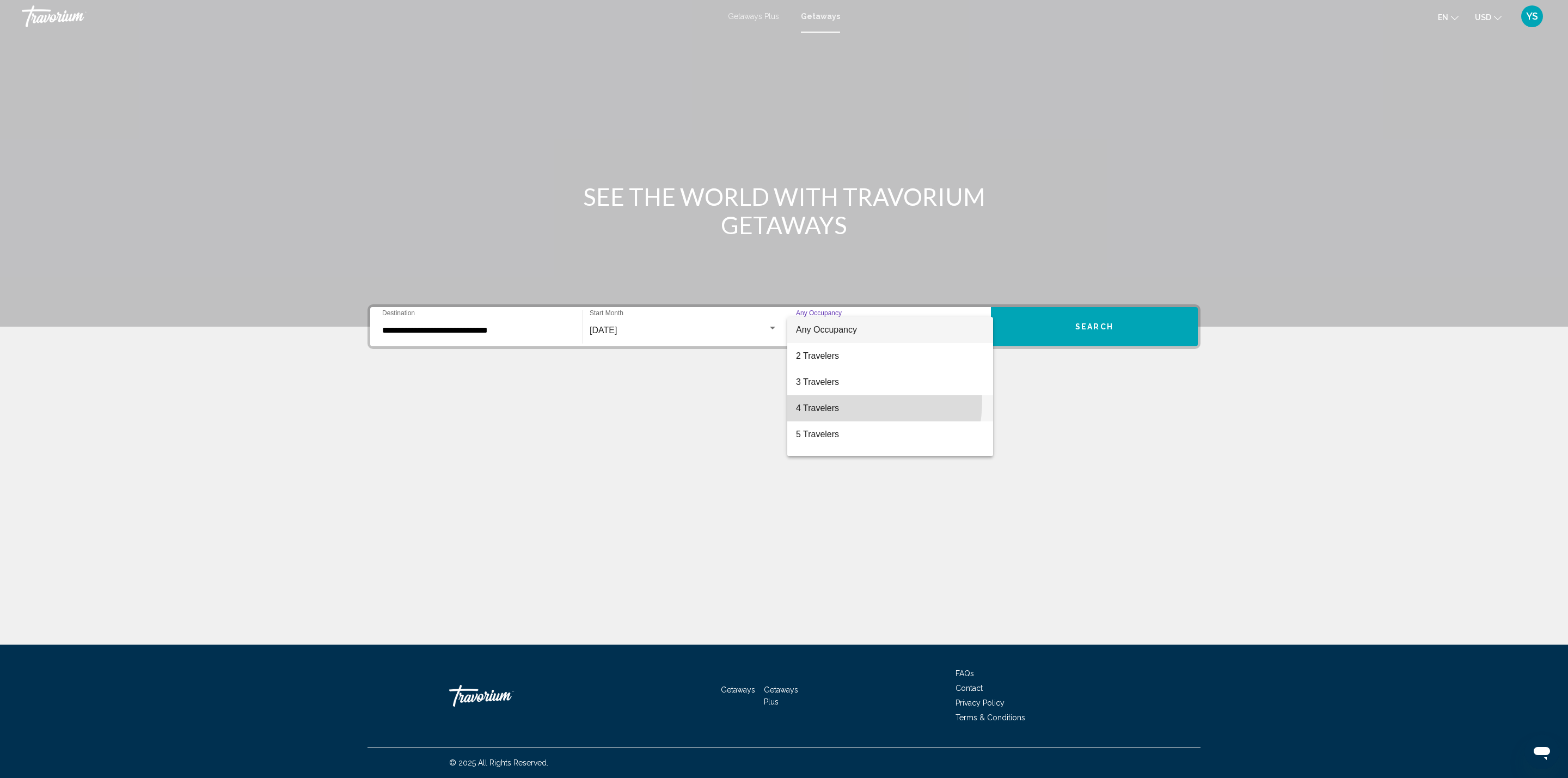
click at [828, 400] on span "4 Travelers" at bounding box center [890, 408] width 188 height 26
click at [1062, 335] on button "Search" at bounding box center [1094, 327] width 207 height 39
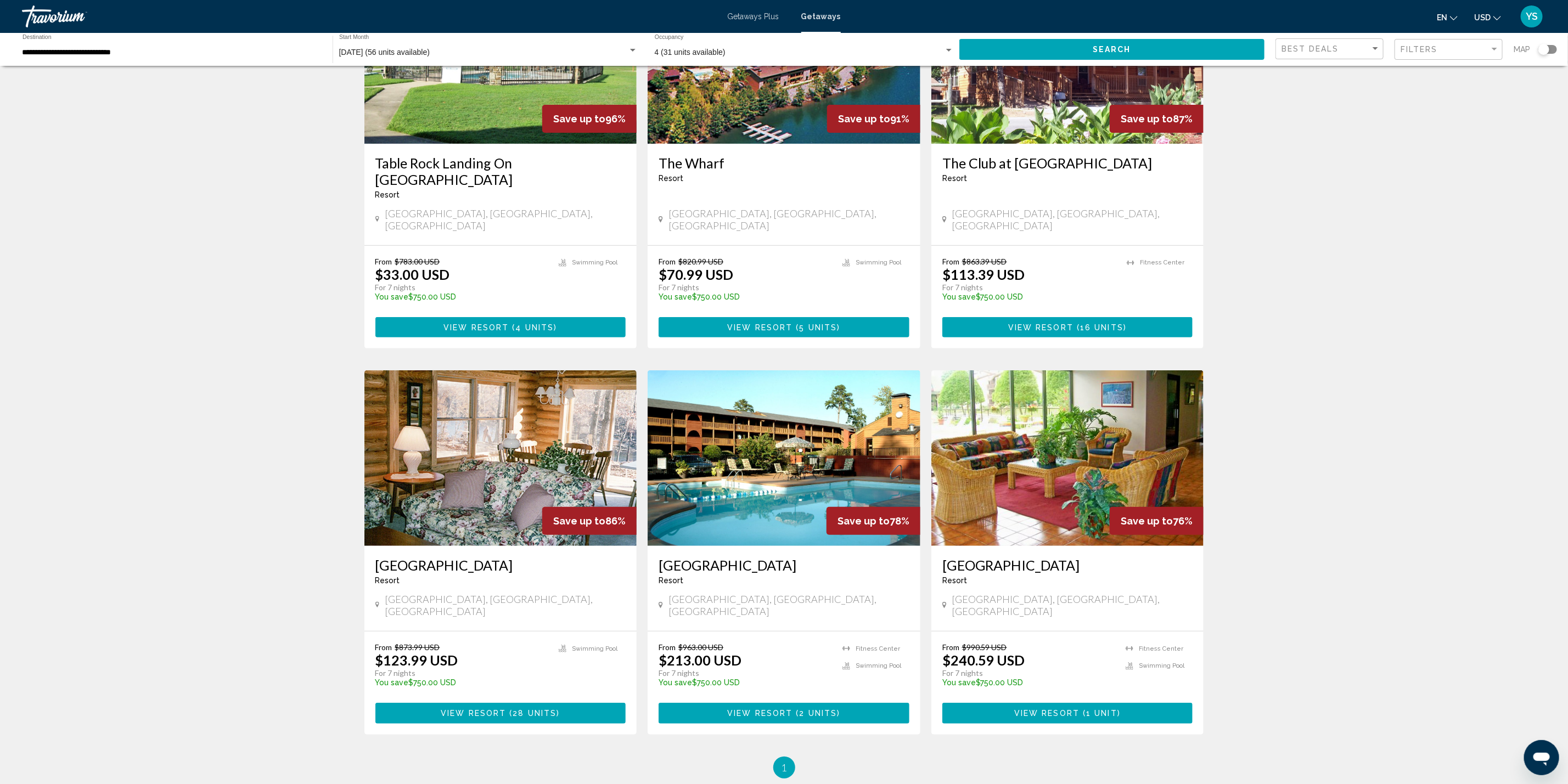
scroll to position [164, 0]
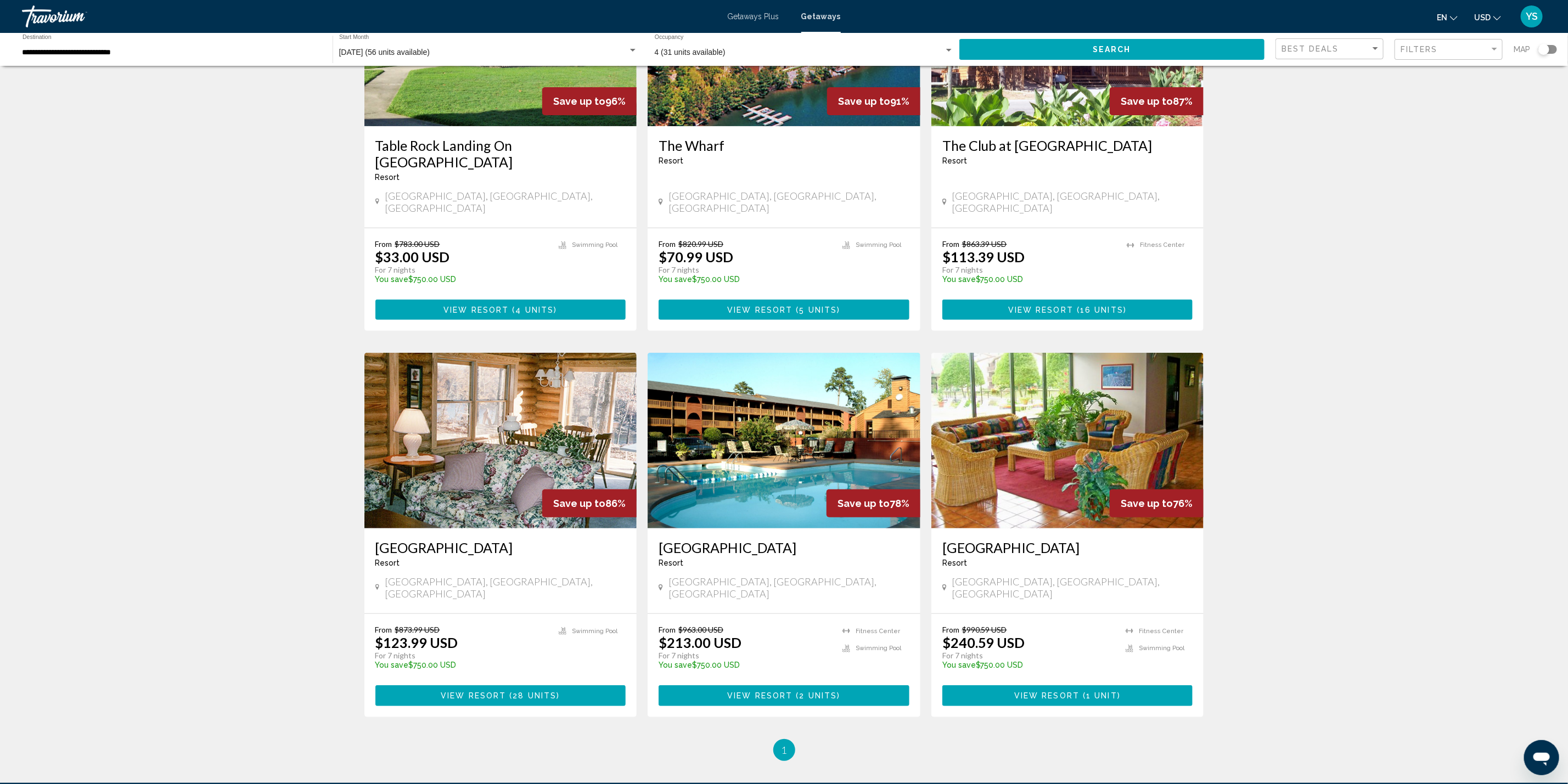
click at [728, 692] on span "View Resort" at bounding box center [760, 697] width 65 height 9
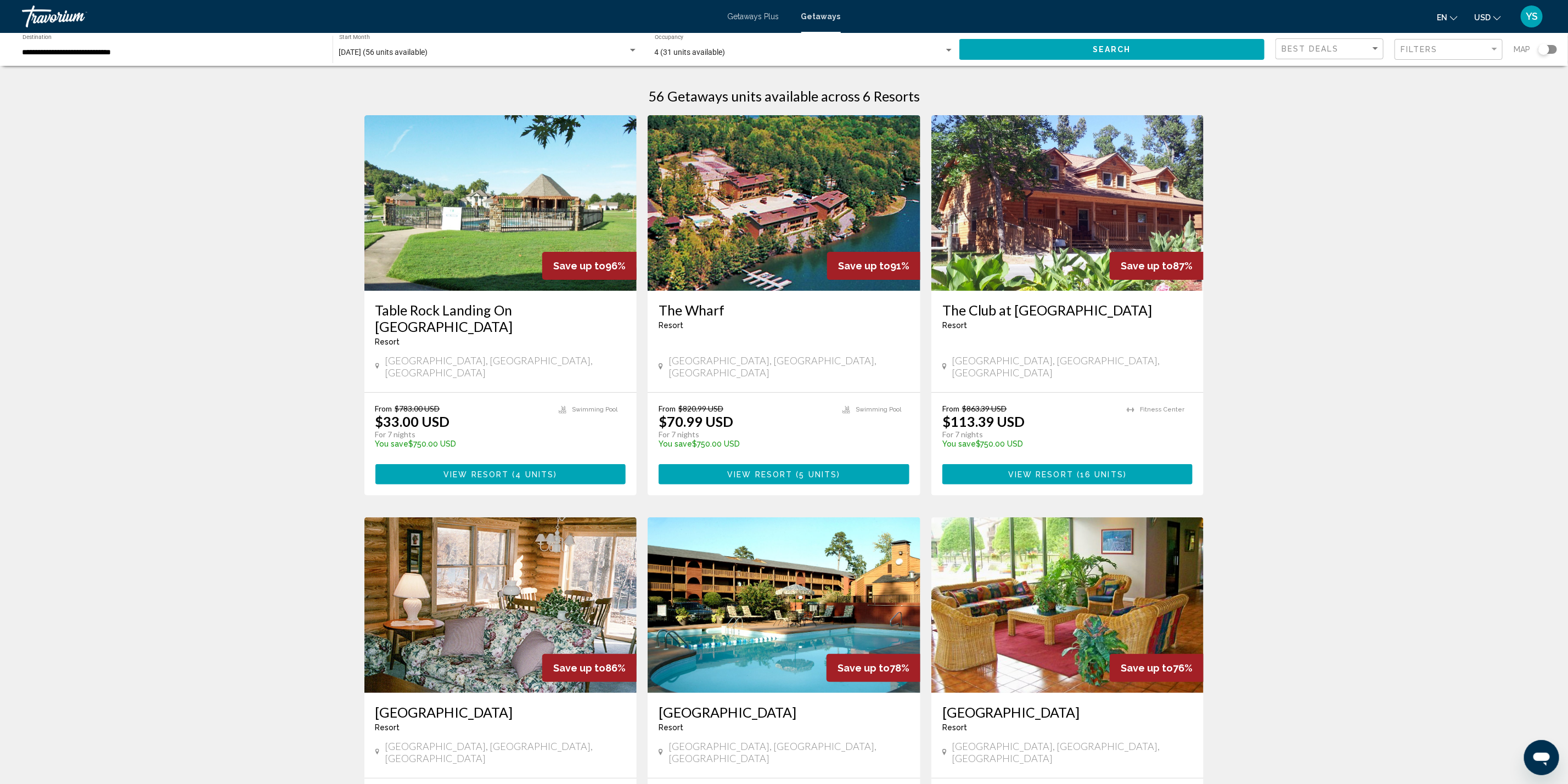
click at [789, 470] on span "View Resort" at bounding box center [760, 475] width 65 height 9
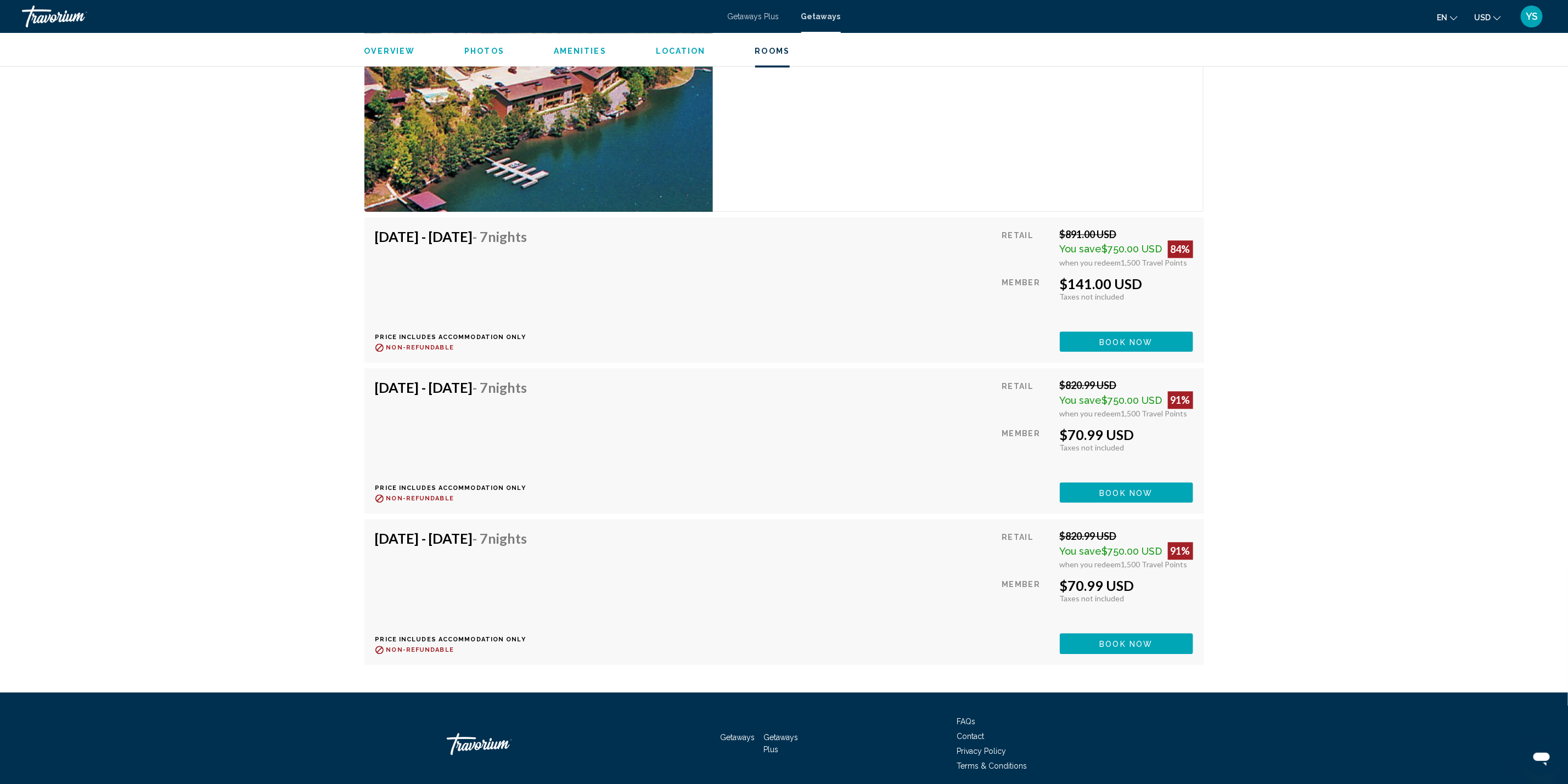
scroll to position [1811, 0]
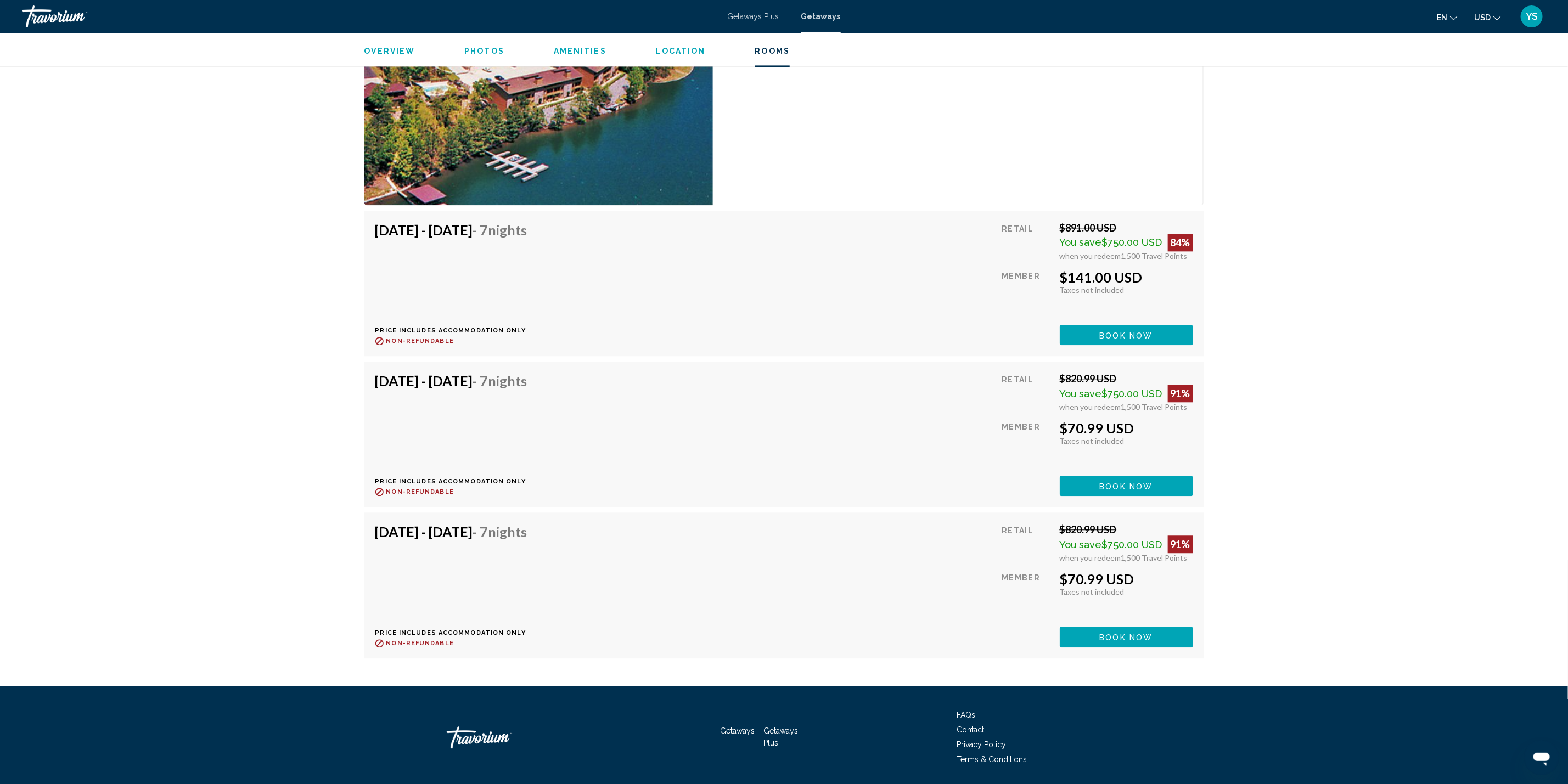
click at [1129, 340] on span "Book now" at bounding box center [1126, 335] width 54 height 9
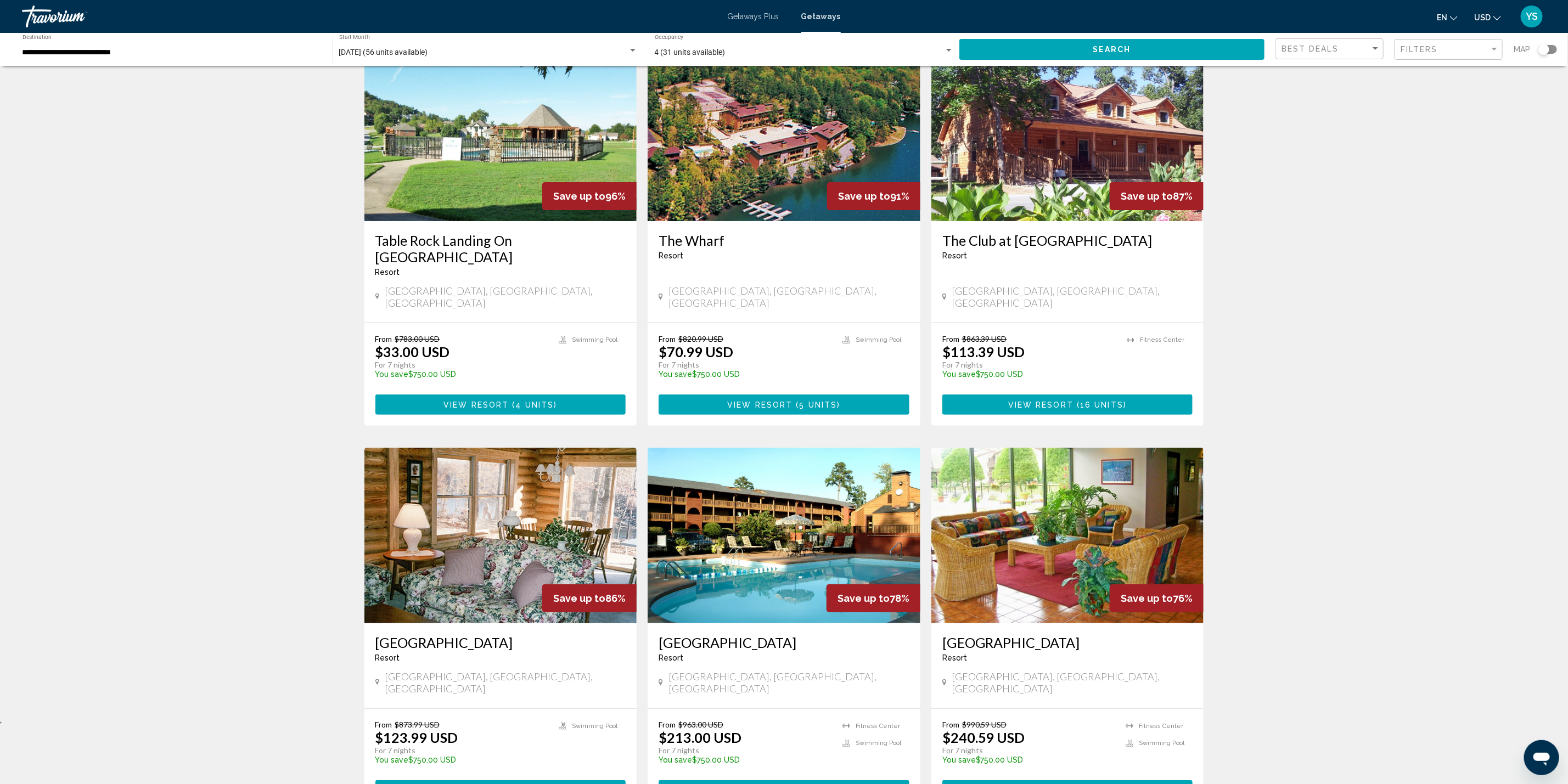
scroll to position [82, 0]
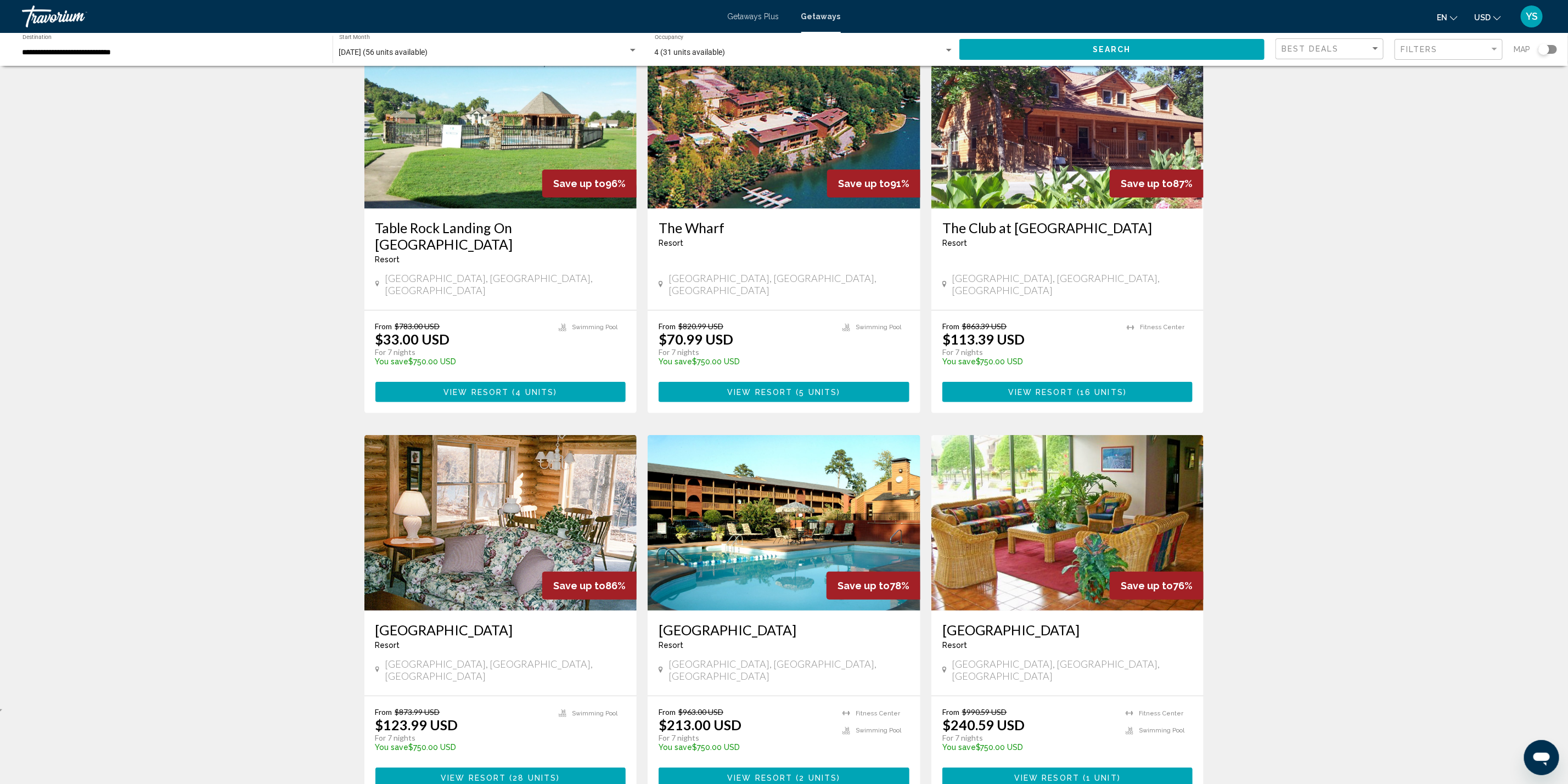
click at [1237, 226] on div "56 Getaways units available across 6 Resorts Save up to 96% Table [GEOGRAPHIC_D…" at bounding box center [784, 419] width 1568 height 849
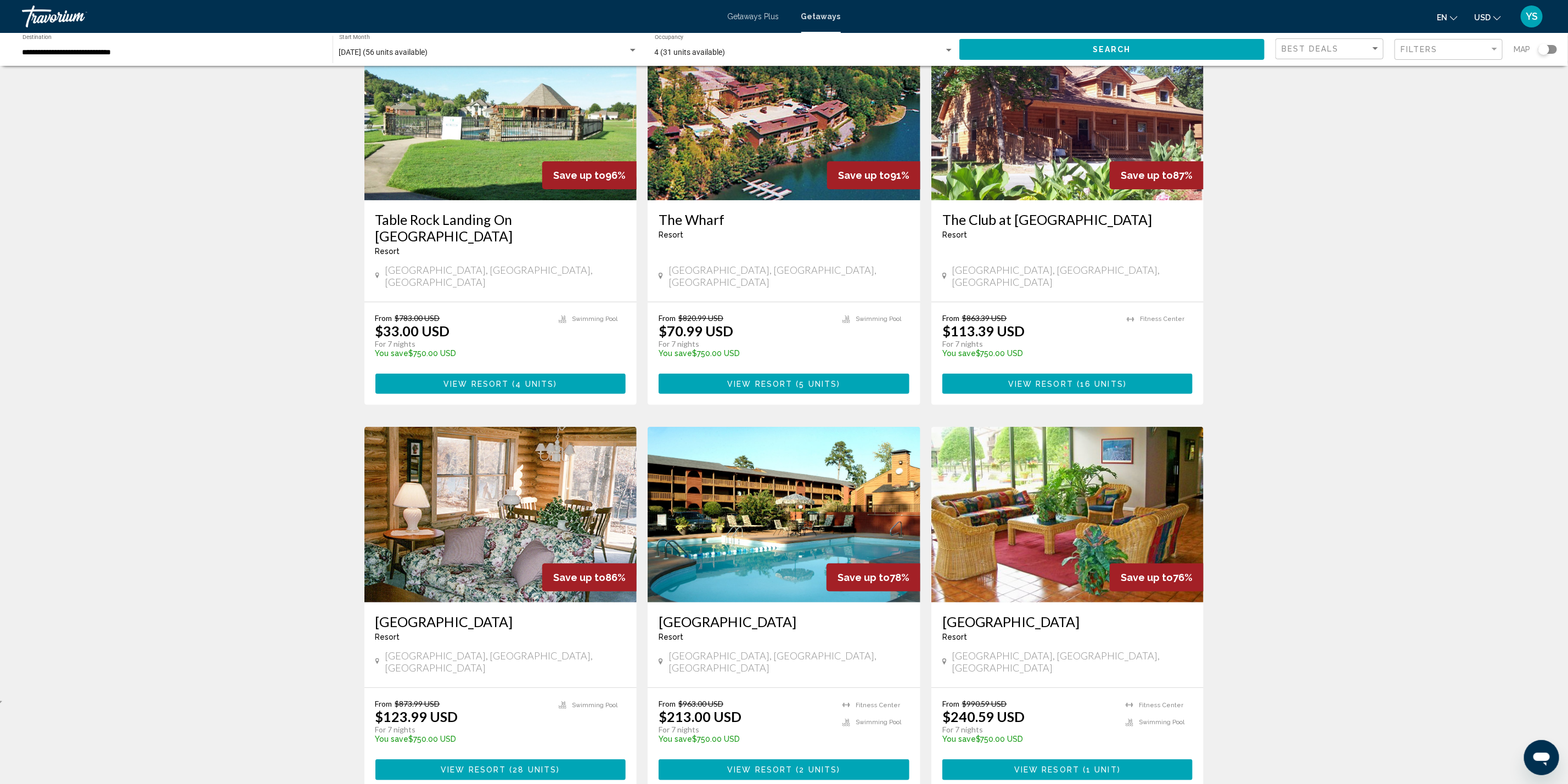
scroll to position [0, 0]
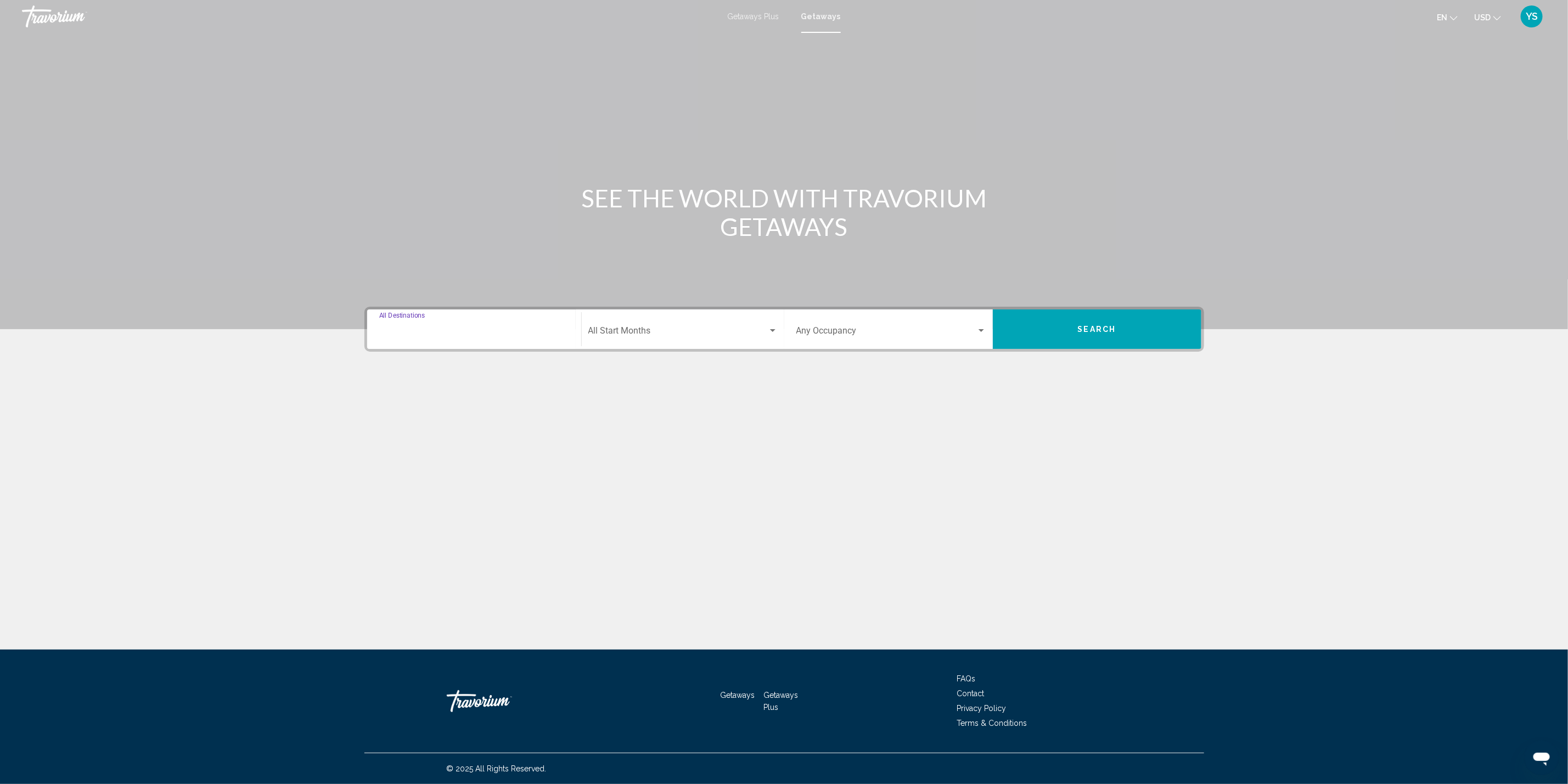
click at [414, 328] on input "Destination All Destinations" at bounding box center [474, 333] width 190 height 10
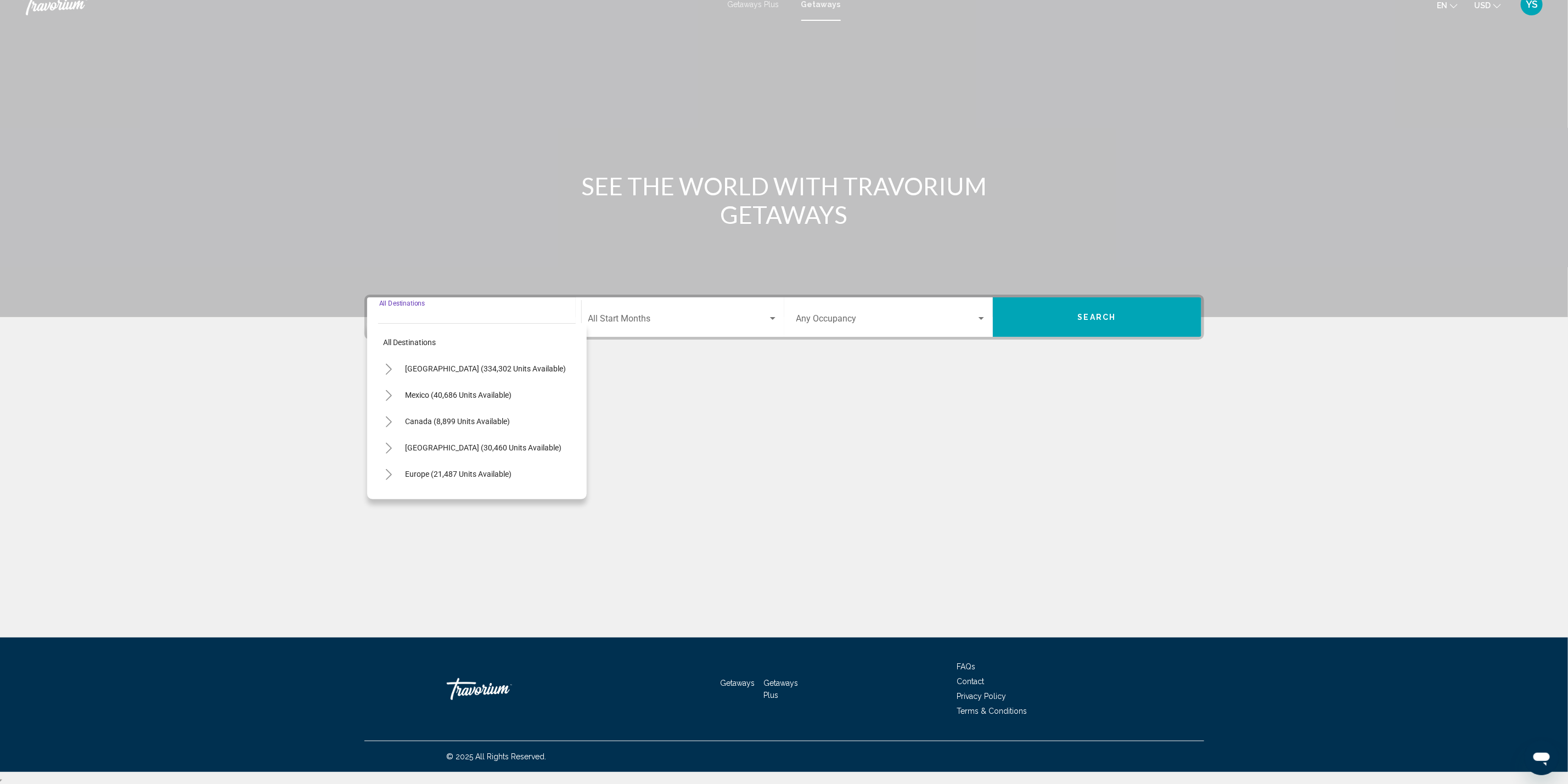
click at [389, 369] on icon "Toggle United States (334,302 units available)" at bounding box center [389, 369] width 8 height 11
click at [393, 409] on button "Toggle Florida (83,981 units available)" at bounding box center [400, 415] width 22 height 22
click at [453, 436] on span "Panhandle (3,652 units available)" at bounding box center [463, 438] width 115 height 9
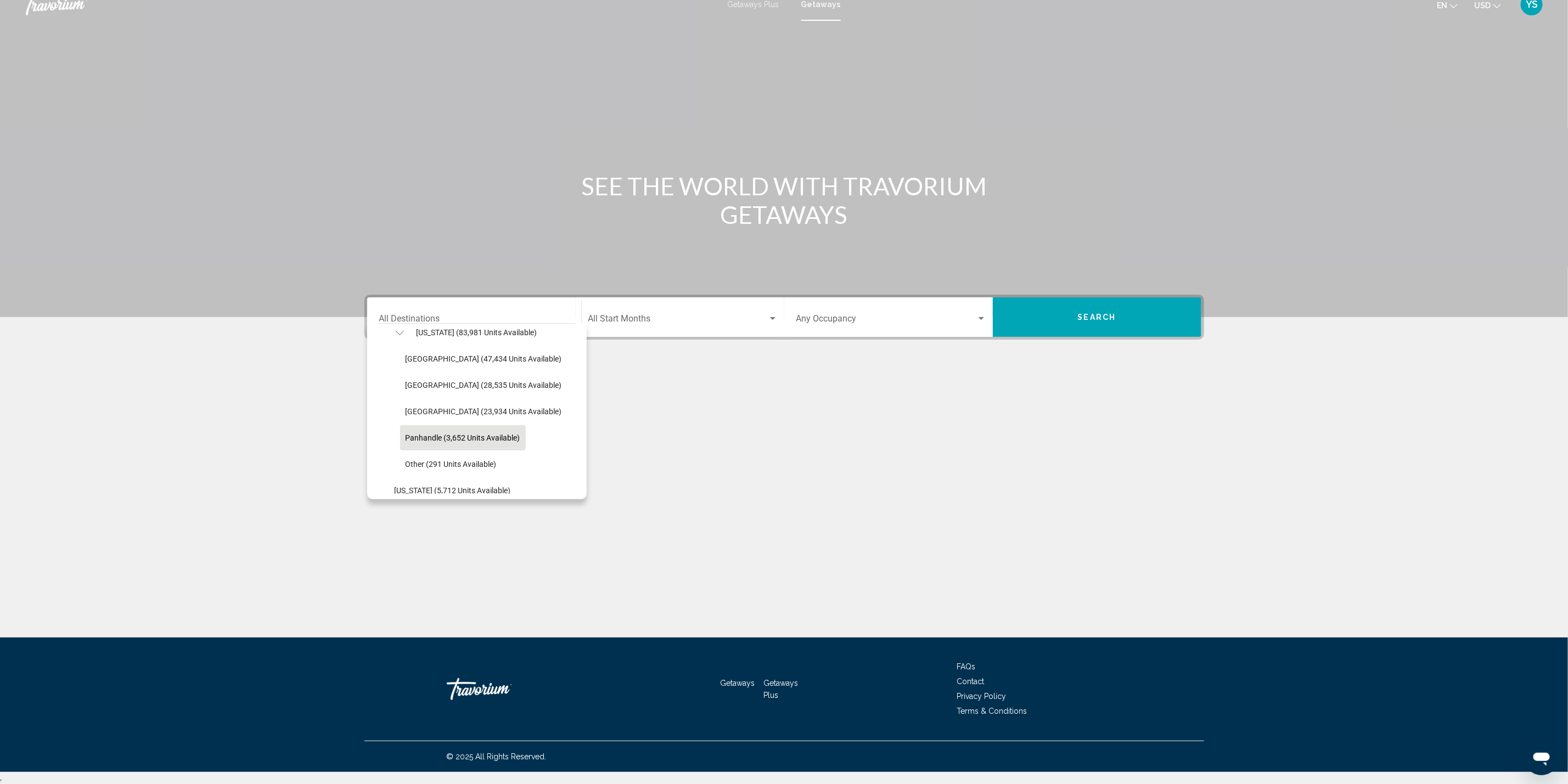
type input "**********"
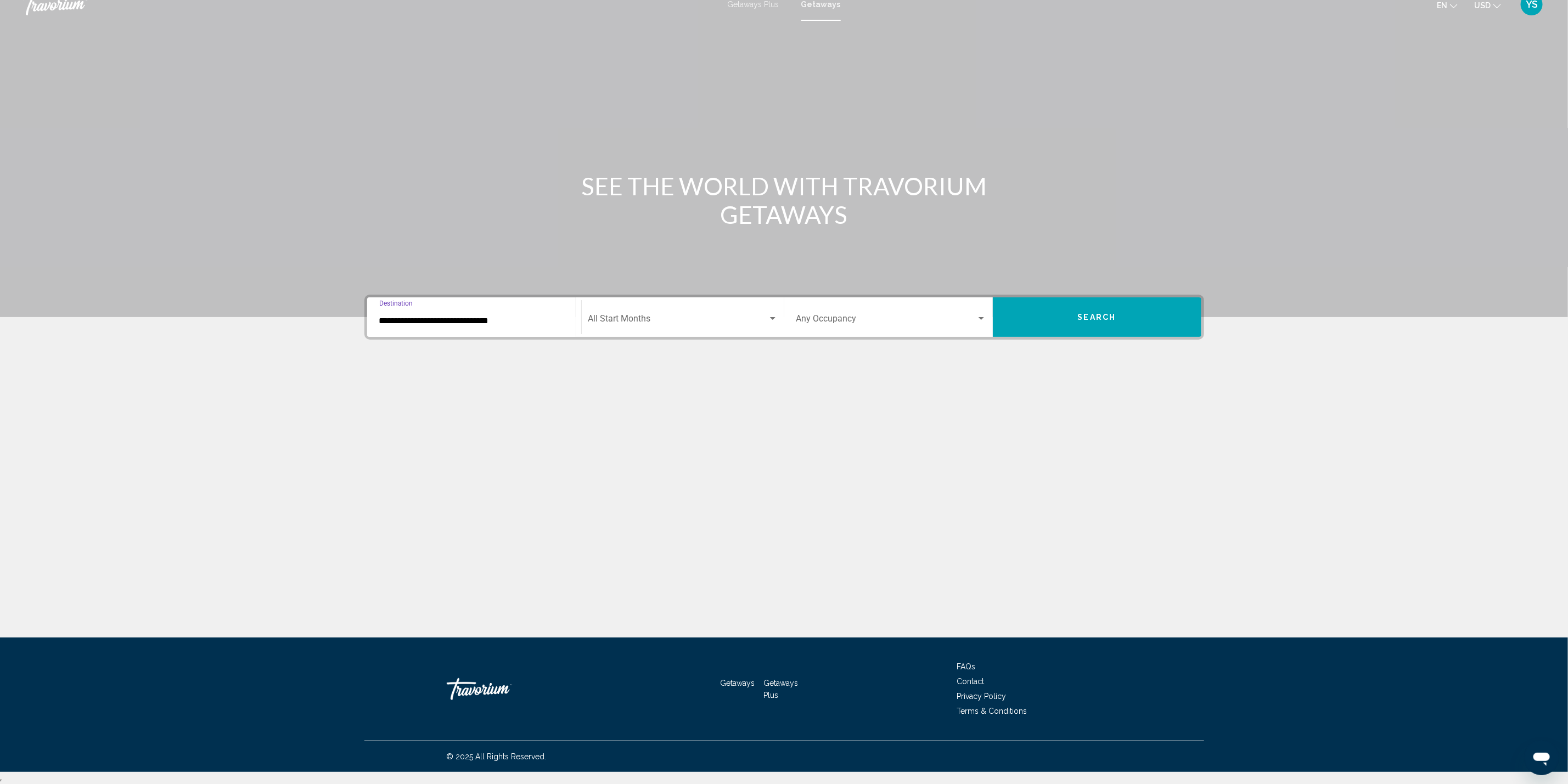
click at [850, 318] on span "Search widget" at bounding box center [886, 321] width 180 height 10
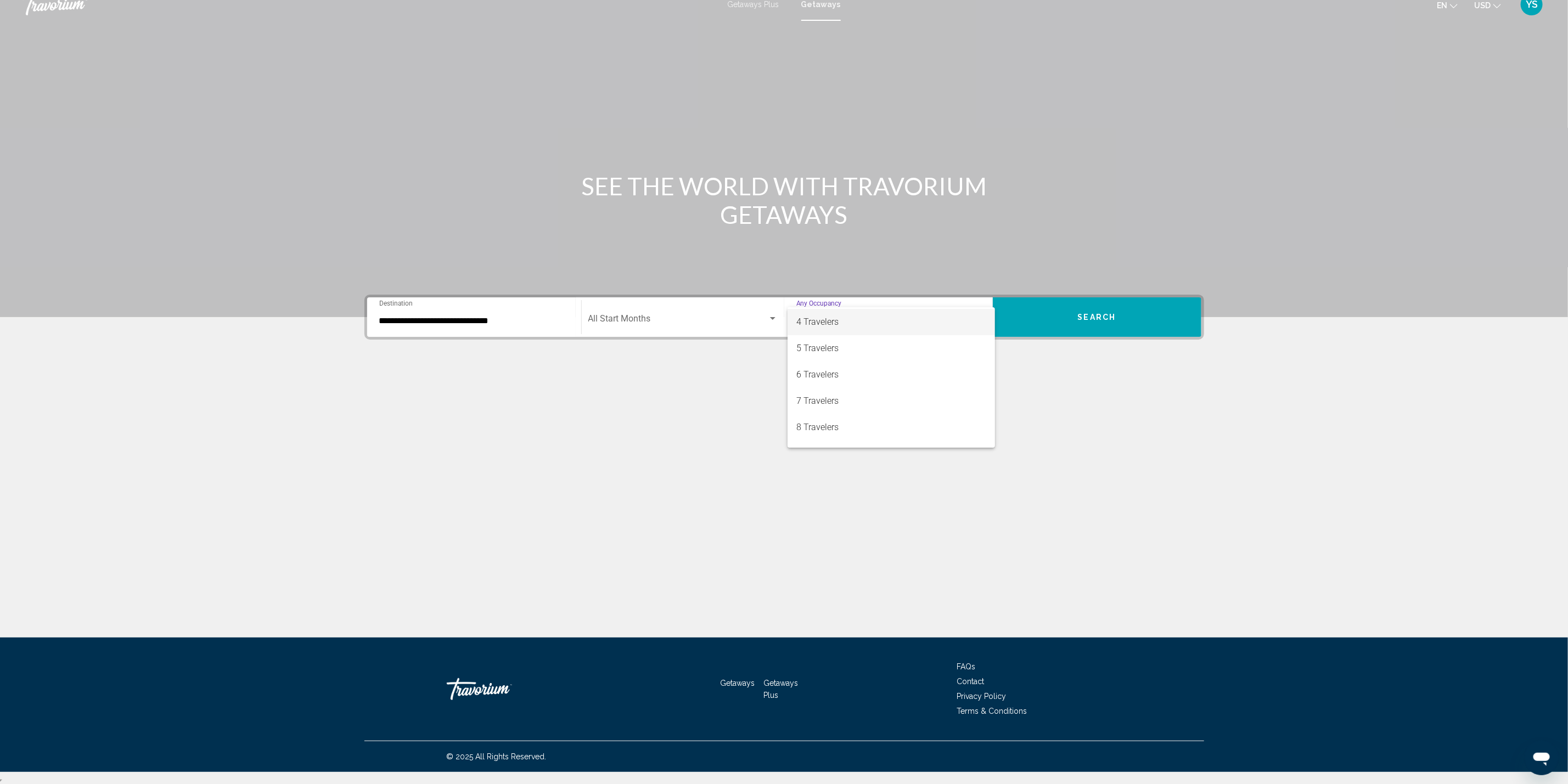
scroll to position [82, 0]
click at [815, 370] on span "6 Travelers" at bounding box center [891, 370] width 190 height 26
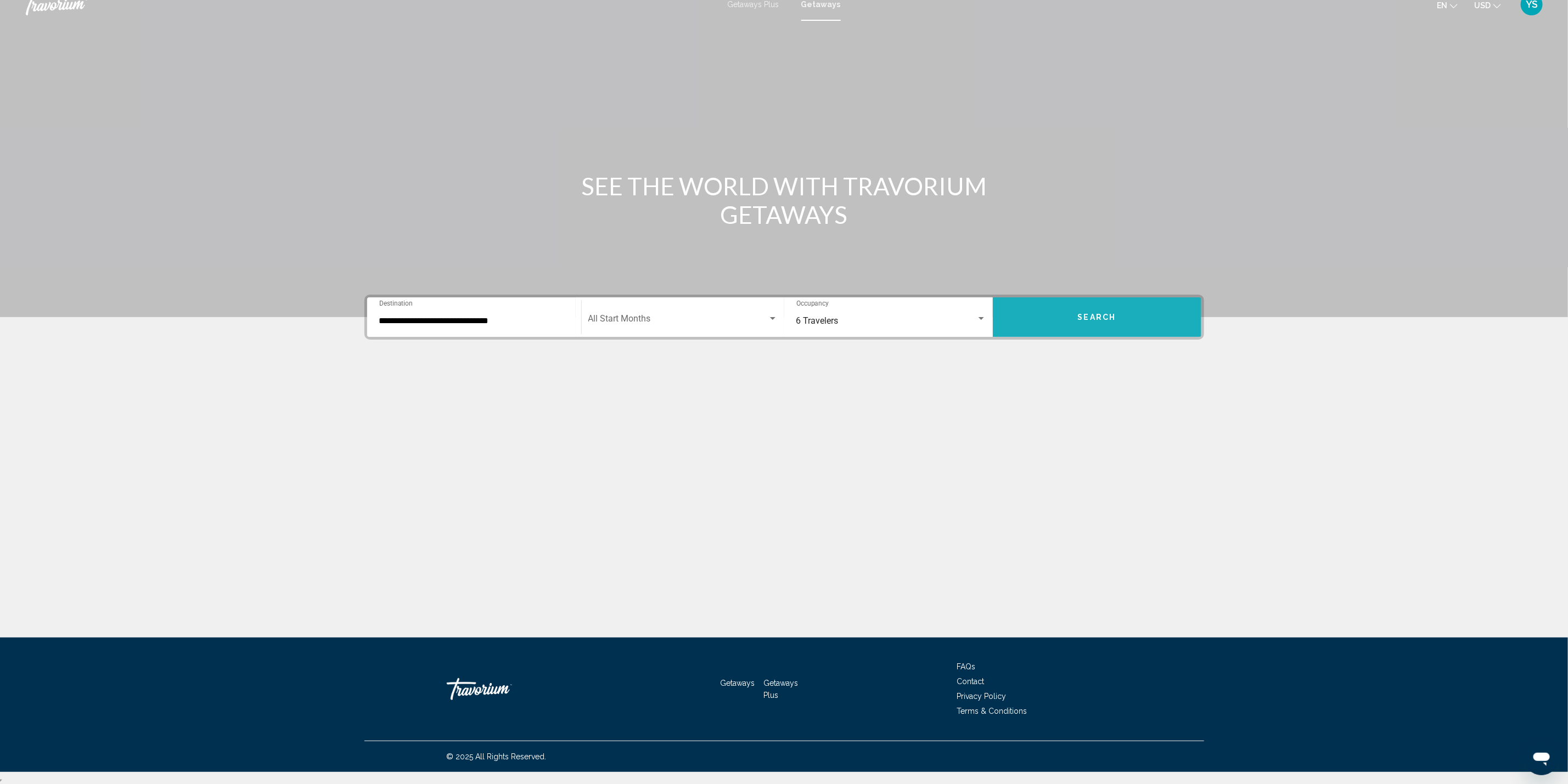
click at [1126, 318] on button "Search" at bounding box center [1096, 317] width 208 height 40
